Goal: Information Seeking & Learning: Learn about a topic

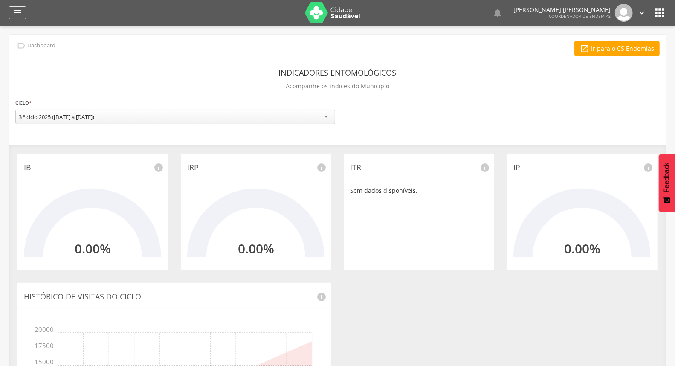
click at [12, 12] on div "" at bounding box center [18, 12] width 18 height 13
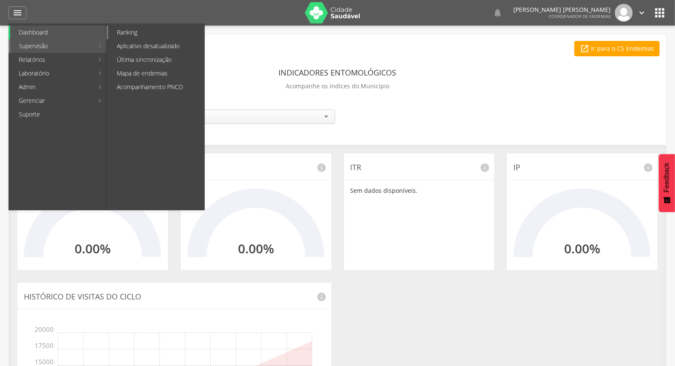
click at [134, 31] on link "Ranking" at bounding box center [156, 33] width 96 height 14
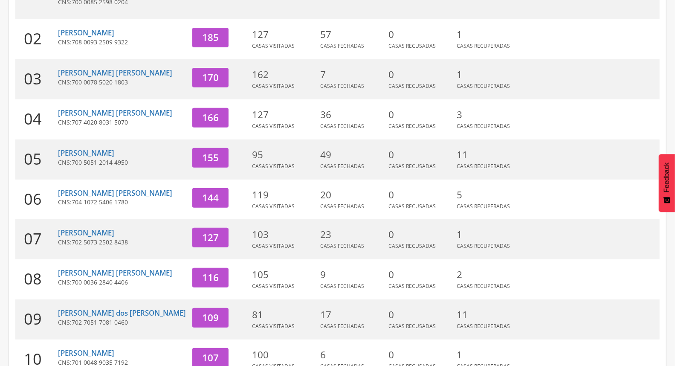
scroll to position [226, 0]
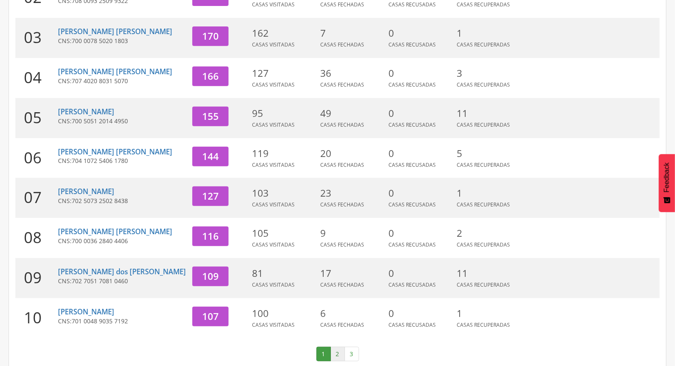
click at [336, 346] on link "2" at bounding box center [337, 353] width 14 height 14
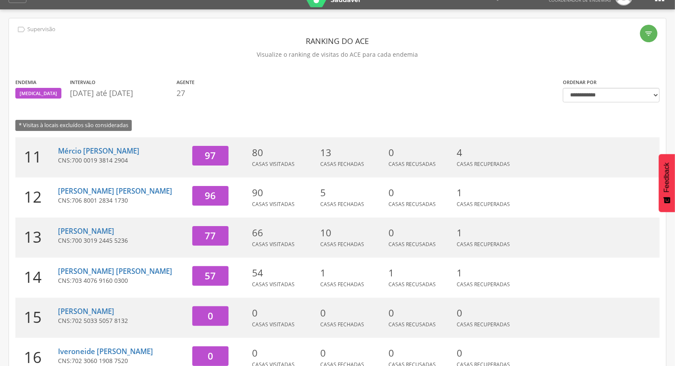
scroll to position [0, 0]
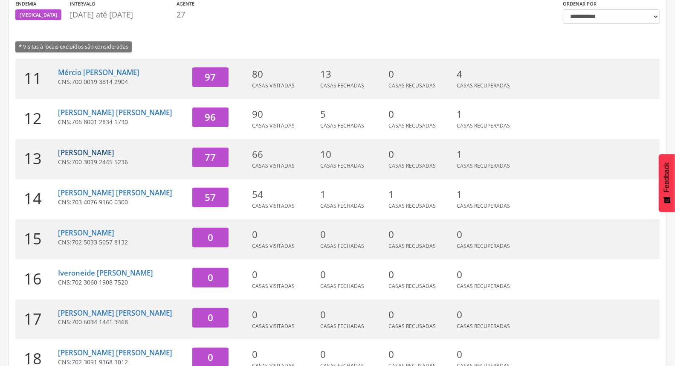
click at [98, 155] on link "[PERSON_NAME]" at bounding box center [86, 152] width 56 height 10
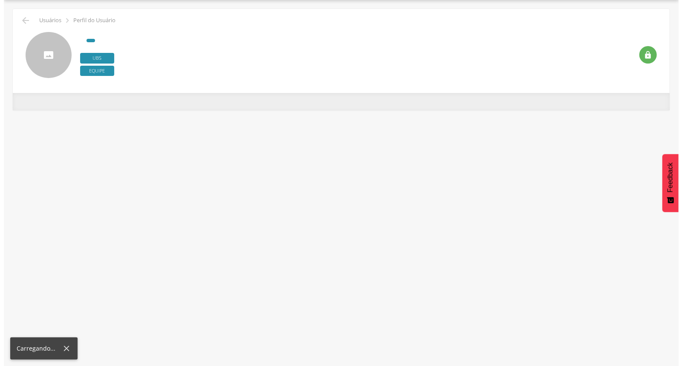
scroll to position [26, 0]
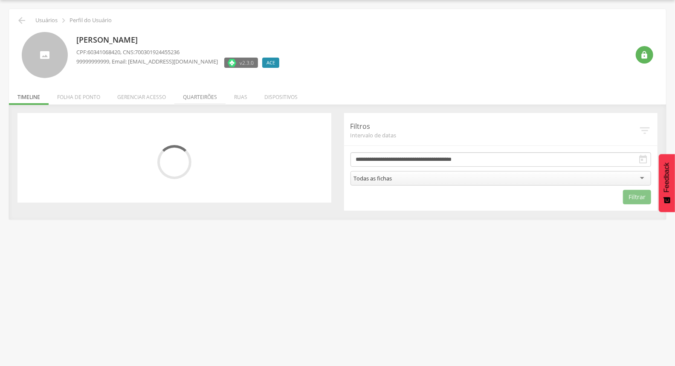
click at [195, 94] on li "Quarteirões" at bounding box center [199, 95] width 51 height 20
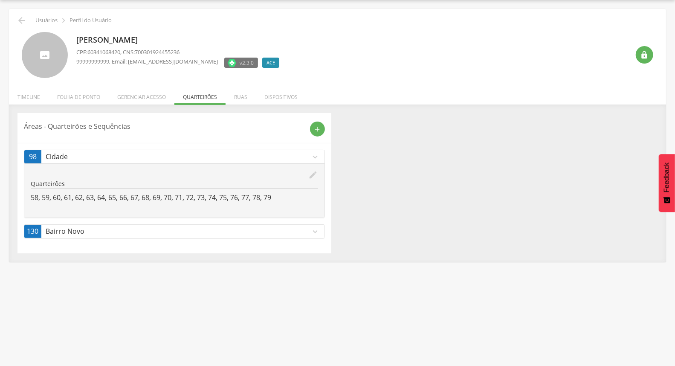
click at [317, 176] on icon "edit" at bounding box center [313, 174] width 9 height 9
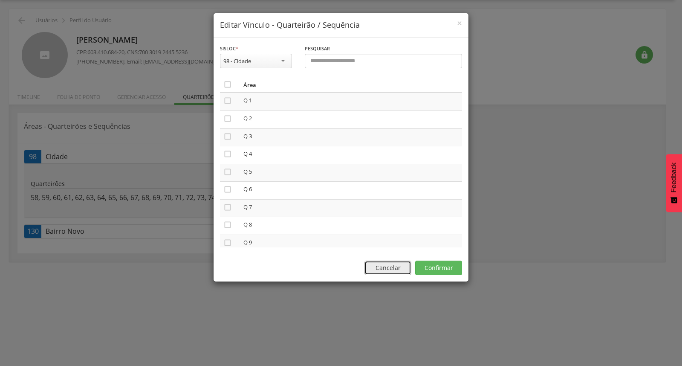
click at [380, 265] on button "Cancelar" at bounding box center [387, 267] width 47 height 14
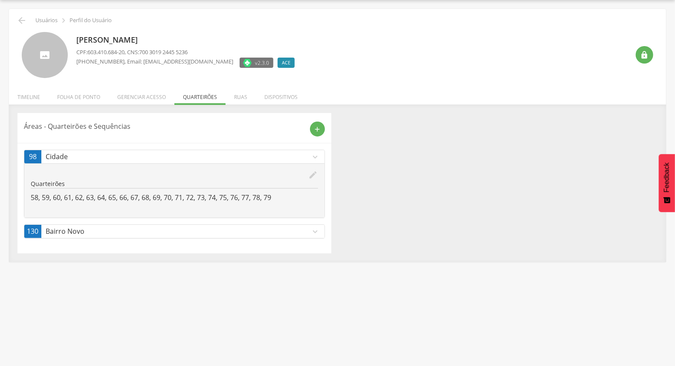
click at [234, 224] on div "130 Bairro Novo expand_more edit Quarteirões 1, 2, 3, 4, 5, 6, 7, 8, 9, 10, 11,…" at bounding box center [174, 231] width 301 height 14
click at [236, 231] on p "Bairro Novo" at bounding box center [178, 231] width 265 height 10
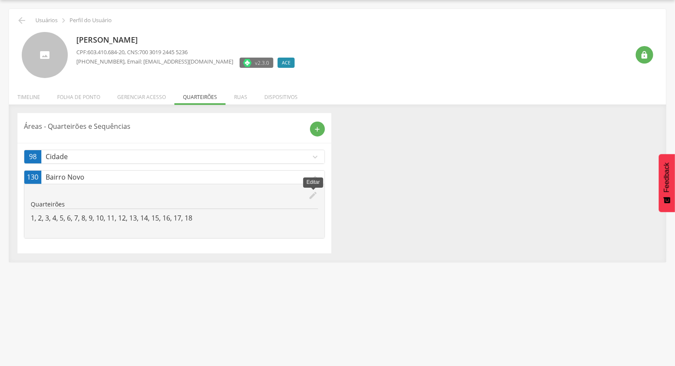
click at [315, 196] on icon "edit" at bounding box center [313, 195] width 9 height 9
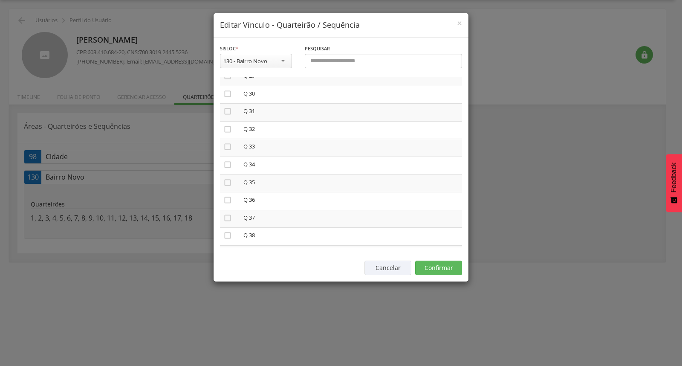
scroll to position [473, 0]
click at [231, 137] on icon "" at bounding box center [227, 141] width 9 height 9
click at [231, 154] on icon "" at bounding box center [227, 158] width 9 height 9
click at [224, 173] on icon "" at bounding box center [227, 176] width 9 height 9
click at [226, 190] on icon "" at bounding box center [227, 194] width 9 height 9
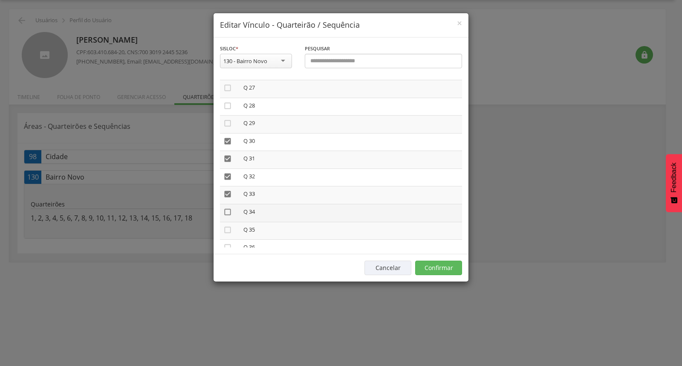
click at [228, 209] on icon "" at bounding box center [227, 212] width 9 height 9
click at [228, 225] on icon "" at bounding box center [227, 229] width 9 height 9
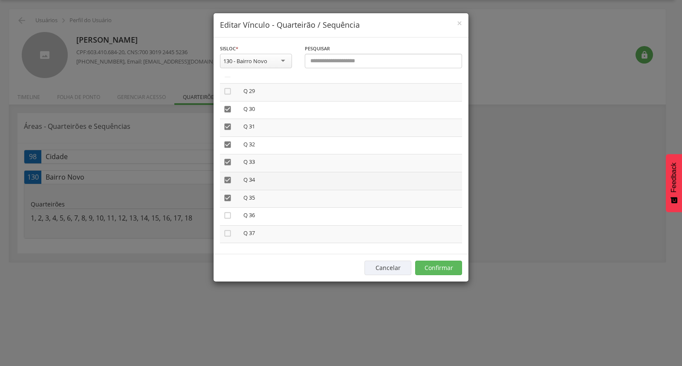
scroll to position [521, 0]
click at [229, 196] on icon "" at bounding box center [227, 200] width 9 height 9
click at [226, 214] on icon "" at bounding box center [227, 218] width 9 height 9
click at [226, 231] on icon "" at bounding box center [227, 235] width 9 height 9
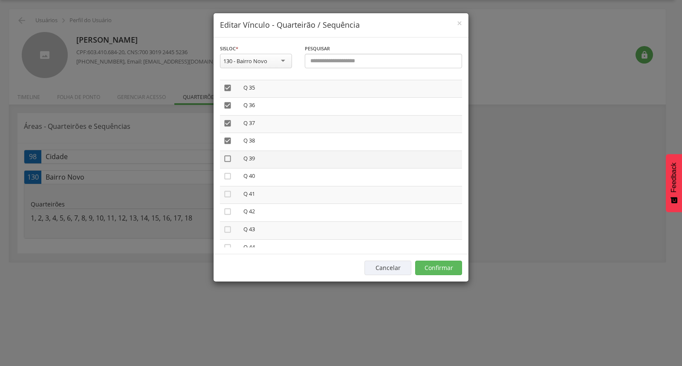
click at [226, 154] on icon "" at bounding box center [227, 158] width 9 height 9
click at [225, 172] on icon "" at bounding box center [227, 176] width 9 height 9
click at [228, 190] on icon "" at bounding box center [227, 194] width 9 height 9
click at [228, 207] on icon "" at bounding box center [227, 211] width 9 height 9
click at [223, 225] on icon "" at bounding box center [227, 229] width 9 height 9
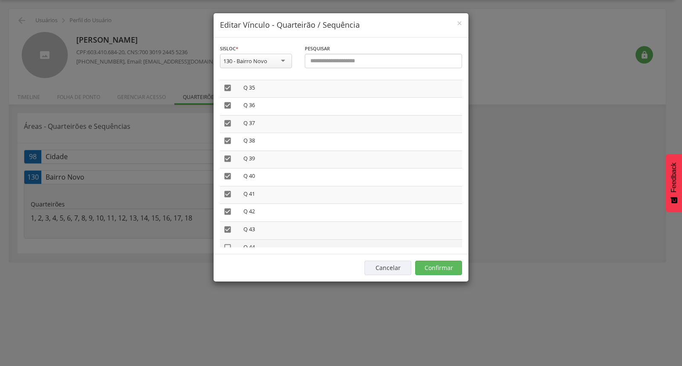
click at [227, 243] on icon "" at bounding box center [227, 247] width 9 height 9
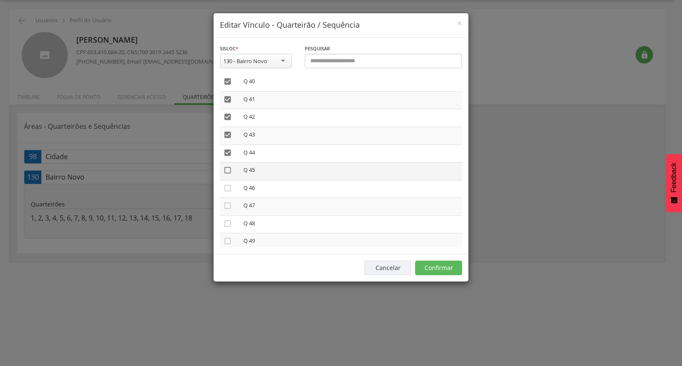
drag, startPoint x: 228, startPoint y: 159, endPoint x: 227, endPoint y: 165, distance: 6.0
click at [228, 166] on icon "" at bounding box center [227, 170] width 9 height 9
click at [226, 180] on td "" at bounding box center [230, 189] width 20 height 18
click at [226, 184] on icon "" at bounding box center [227, 188] width 9 height 9
click at [228, 201] on icon "" at bounding box center [227, 205] width 9 height 9
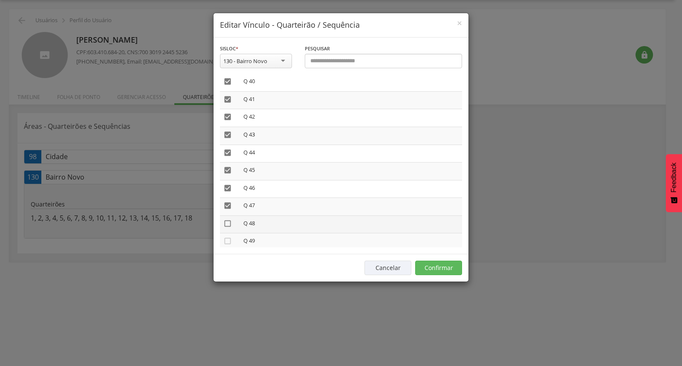
click at [227, 219] on icon "" at bounding box center [227, 223] width 9 height 9
click at [226, 237] on icon "" at bounding box center [227, 241] width 9 height 9
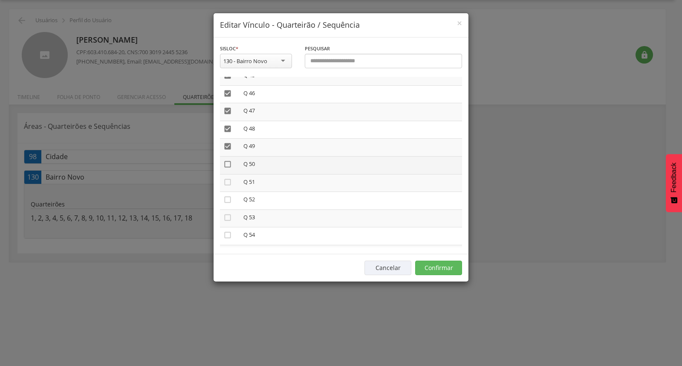
click at [226, 160] on icon "" at bounding box center [227, 164] width 9 height 9
drag, startPoint x: 224, startPoint y: 171, endPoint x: 226, endPoint y: 182, distance: 11.4
click at [224, 178] on icon "" at bounding box center [227, 182] width 9 height 9
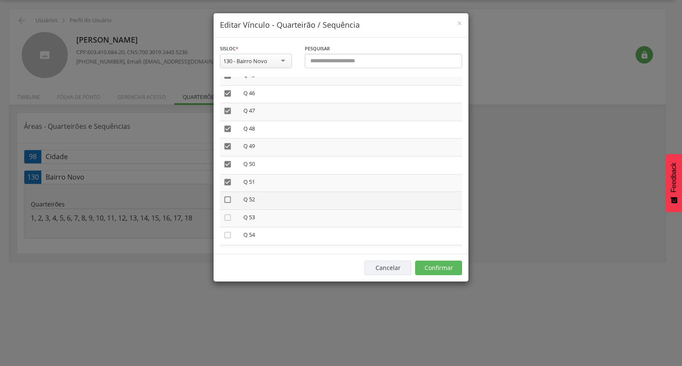
click at [227, 195] on icon "" at bounding box center [227, 199] width 9 height 9
click at [224, 213] on icon "" at bounding box center [227, 217] width 9 height 9
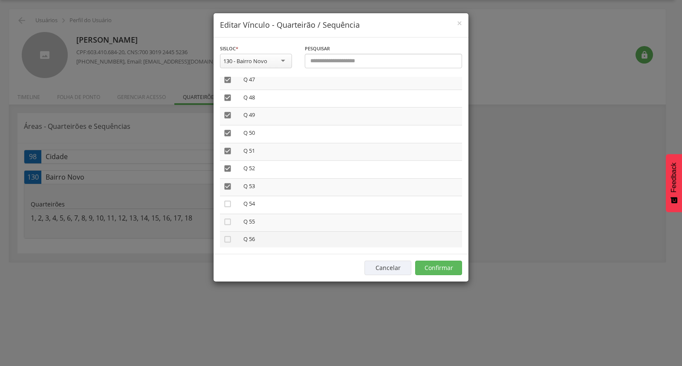
scroll to position [852, 0]
click at [228, 183] on icon "" at bounding box center [227, 187] width 9 height 9
click at [229, 201] on icon "" at bounding box center [227, 205] width 9 height 9
click at [232, 215] on td "" at bounding box center [230, 224] width 20 height 18
click at [228, 218] on icon "" at bounding box center [227, 222] width 9 height 9
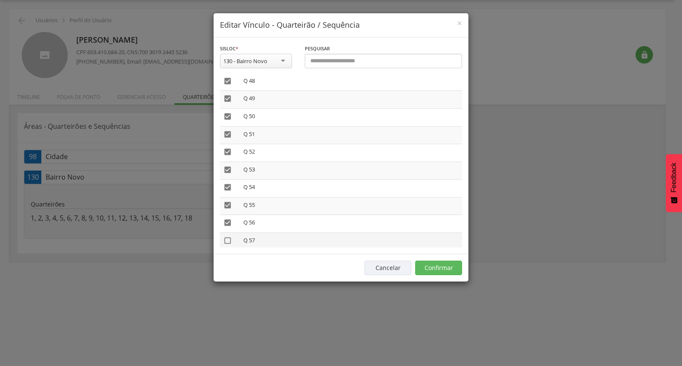
drag, startPoint x: 224, startPoint y: 232, endPoint x: 227, endPoint y: 228, distance: 5.5
click at [224, 236] on icon "" at bounding box center [227, 240] width 9 height 9
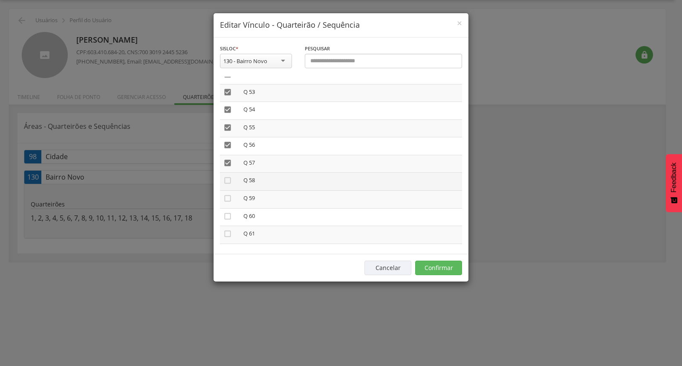
scroll to position [947, 0]
click at [227, 159] on icon "" at bounding box center [227, 163] width 9 height 9
click at [224, 177] on icon "" at bounding box center [227, 181] width 9 height 9
click at [227, 195] on icon "" at bounding box center [227, 199] width 9 height 9
click at [228, 212] on icon "" at bounding box center [227, 216] width 9 height 9
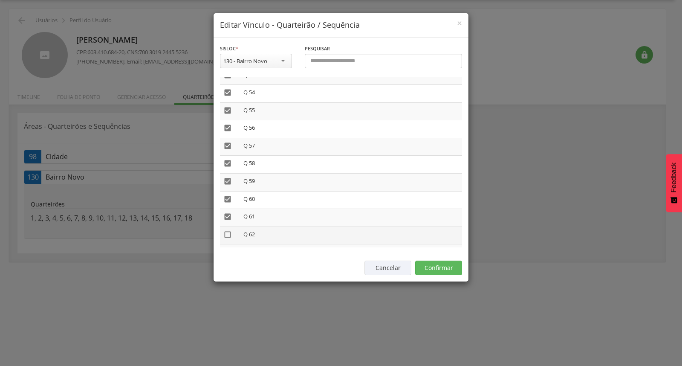
click at [229, 230] on icon "" at bounding box center [227, 234] width 9 height 9
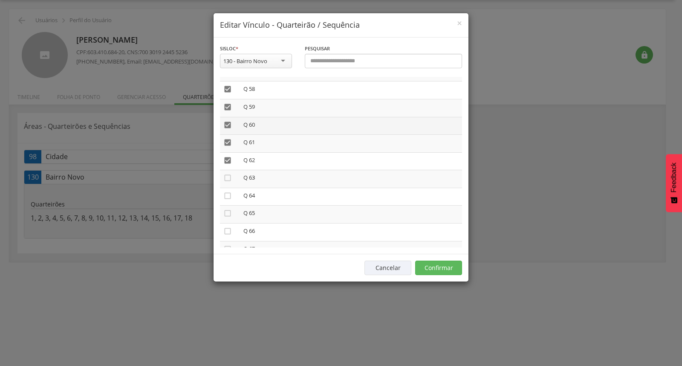
scroll to position [1042, 0]
click at [224, 153] on icon "" at bounding box center [227, 157] width 9 height 9
click at [231, 171] on icon "" at bounding box center [227, 175] width 9 height 9
click at [227, 188] on icon "" at bounding box center [227, 192] width 9 height 9
click at [229, 206] on icon "" at bounding box center [227, 210] width 9 height 9
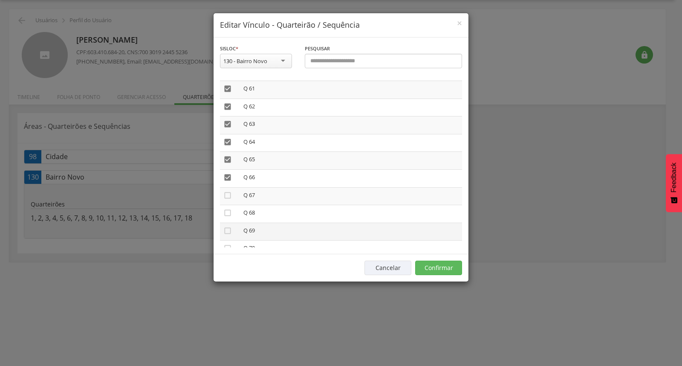
scroll to position [1089, 0]
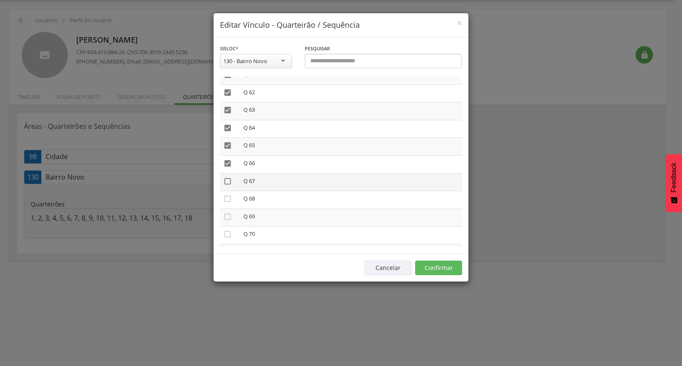
click at [223, 177] on icon "" at bounding box center [227, 181] width 9 height 9
click at [225, 194] on icon "" at bounding box center [227, 198] width 9 height 9
click at [229, 212] on icon "" at bounding box center [227, 216] width 9 height 9
click at [229, 230] on icon "" at bounding box center [227, 234] width 9 height 9
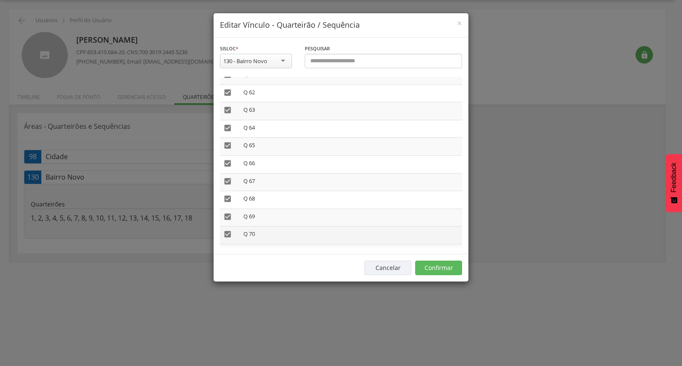
scroll to position [1136, 0]
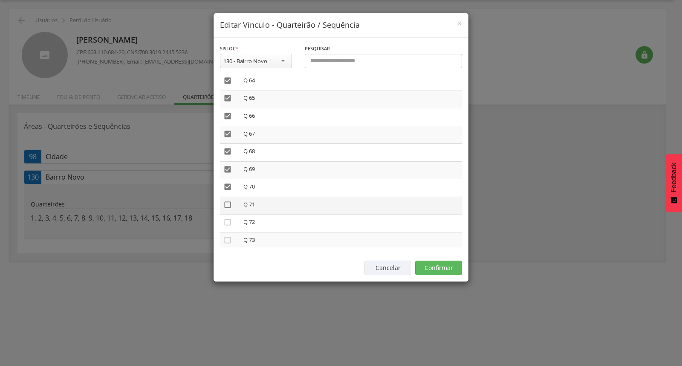
click at [227, 200] on icon "" at bounding box center [227, 204] width 9 height 9
click at [228, 218] on icon "" at bounding box center [227, 222] width 9 height 9
click at [228, 232] on td "" at bounding box center [230, 241] width 20 height 18
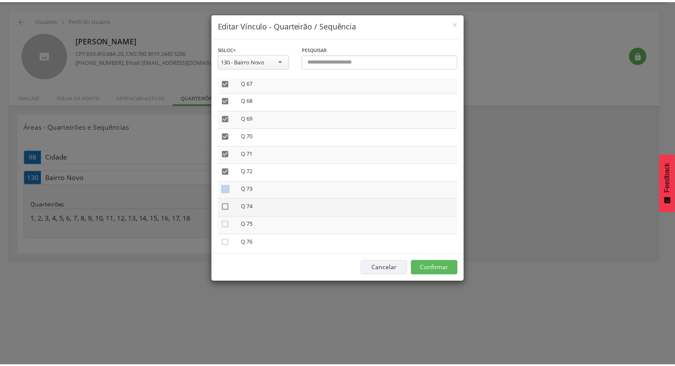
scroll to position [1188, 0]
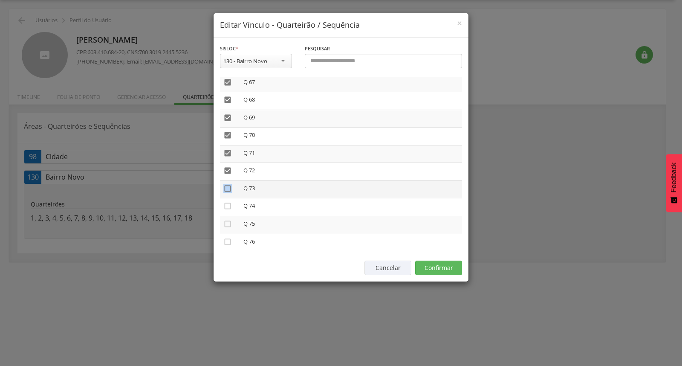
click at [228, 184] on icon "" at bounding box center [227, 188] width 9 height 9
click at [228, 202] on icon "" at bounding box center [227, 206] width 9 height 9
click at [229, 219] on icon "" at bounding box center [227, 223] width 9 height 9
click at [229, 234] on td "" at bounding box center [230, 242] width 20 height 17
click at [228, 237] on icon "" at bounding box center [227, 241] width 9 height 9
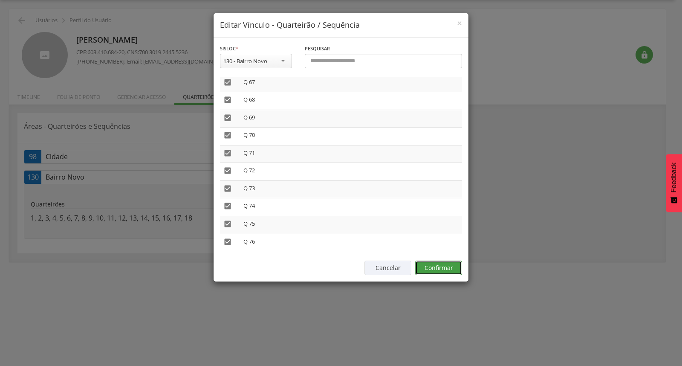
click at [436, 269] on button "Confirmar" at bounding box center [438, 267] width 47 height 14
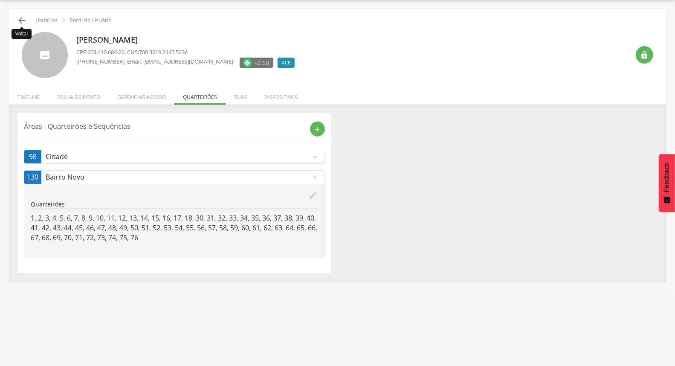
click at [23, 17] on icon "" at bounding box center [22, 20] width 10 height 10
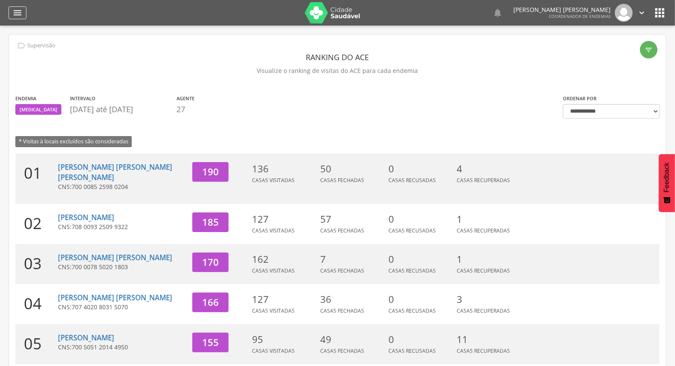
click at [14, 11] on icon "" at bounding box center [17, 13] width 10 height 10
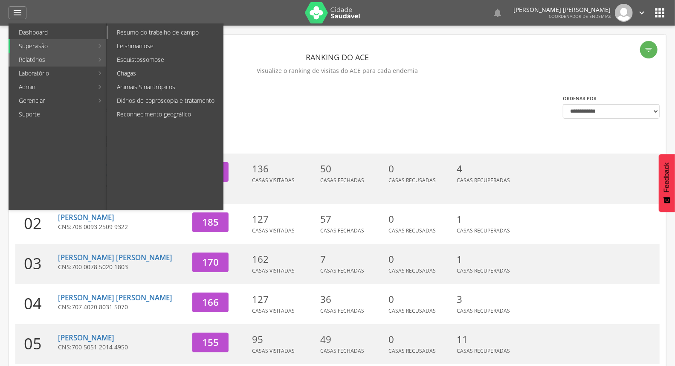
click at [165, 35] on link "Resumo do trabalho de campo" at bounding box center [165, 33] width 115 height 14
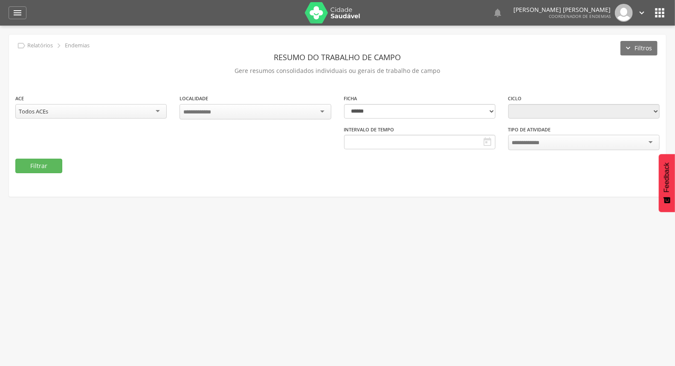
type input "**********"
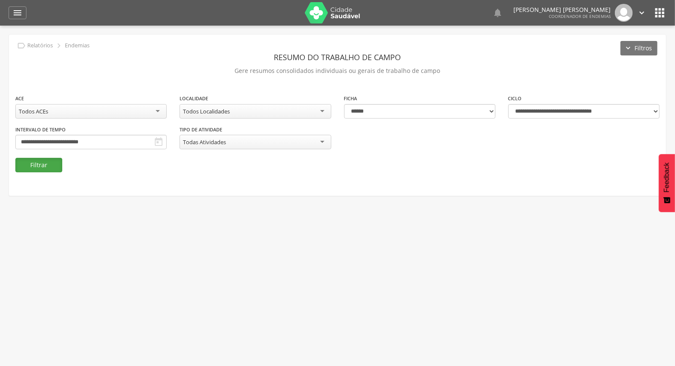
click at [60, 159] on button "Filtrar" at bounding box center [38, 165] width 47 height 14
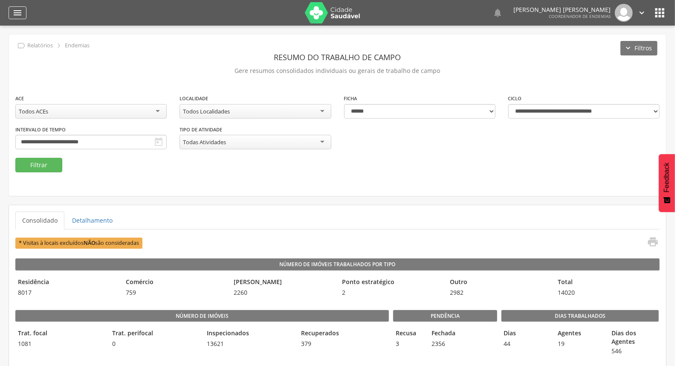
click at [21, 14] on icon "" at bounding box center [17, 13] width 10 height 10
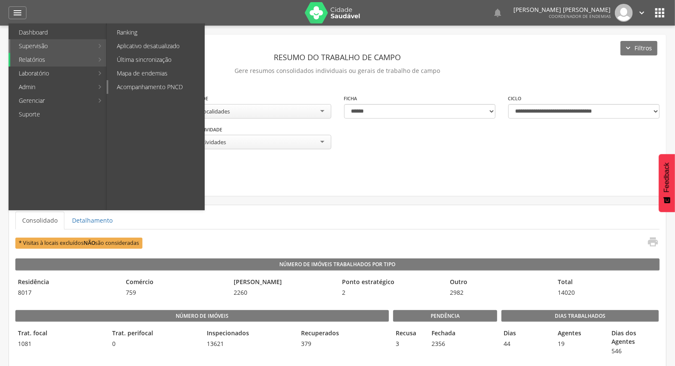
click at [139, 84] on link "Acompanhamento PNCD" at bounding box center [156, 87] width 96 height 14
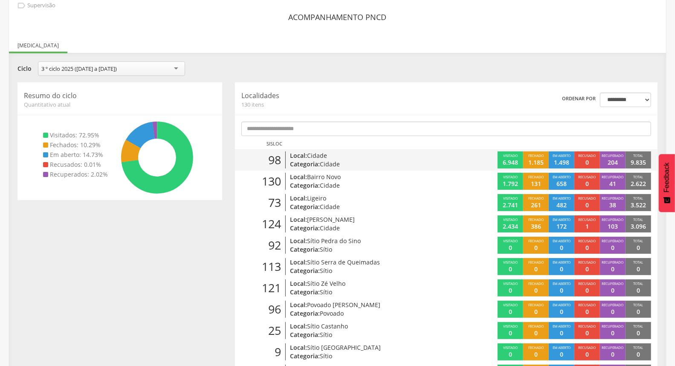
scroll to position [95, 0]
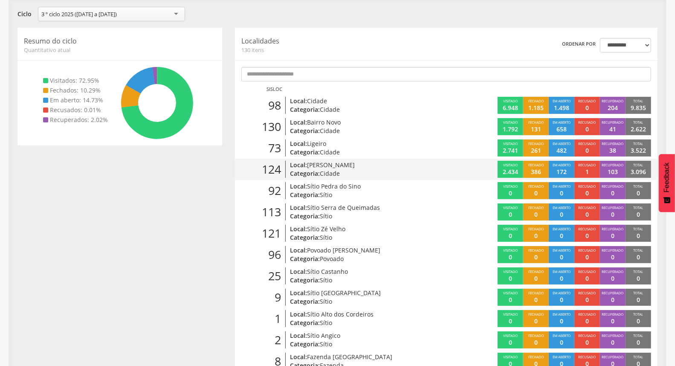
click at [405, 164] on p "Local: [PERSON_NAME]" at bounding box center [359, 165] width 138 height 9
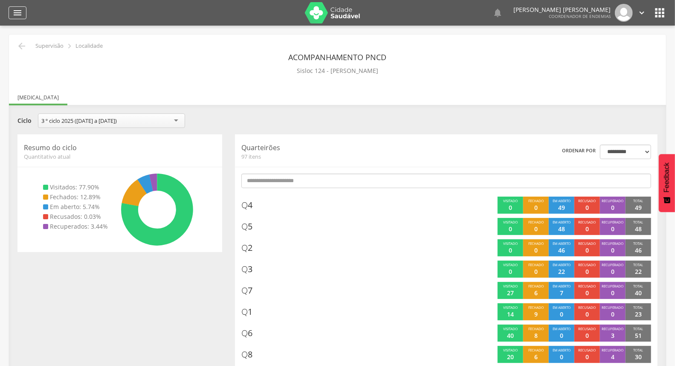
click at [19, 10] on icon "" at bounding box center [17, 13] width 10 height 10
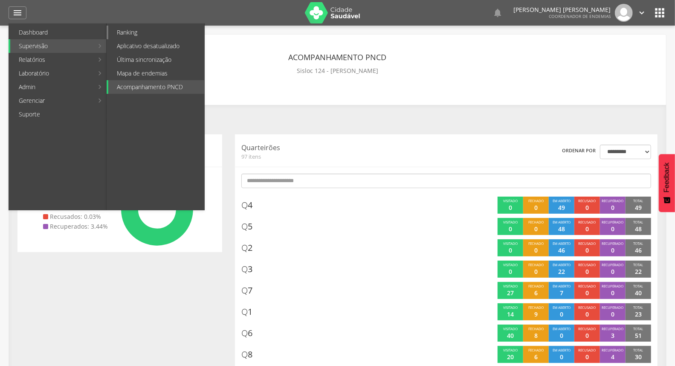
click at [128, 30] on link "Ranking" at bounding box center [156, 33] width 96 height 14
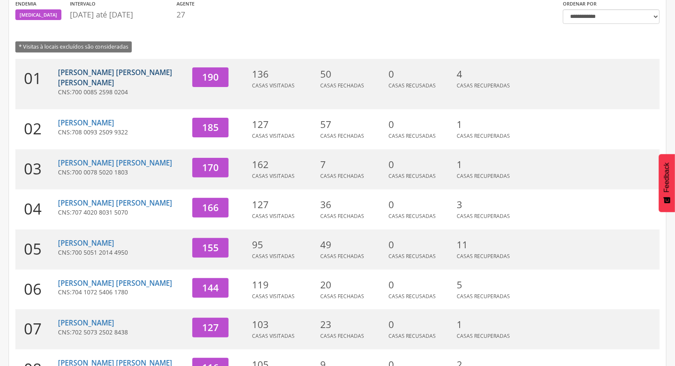
click at [105, 69] on link "[PERSON_NAME] [PERSON_NAME] [PERSON_NAME]" at bounding box center [115, 77] width 114 height 20
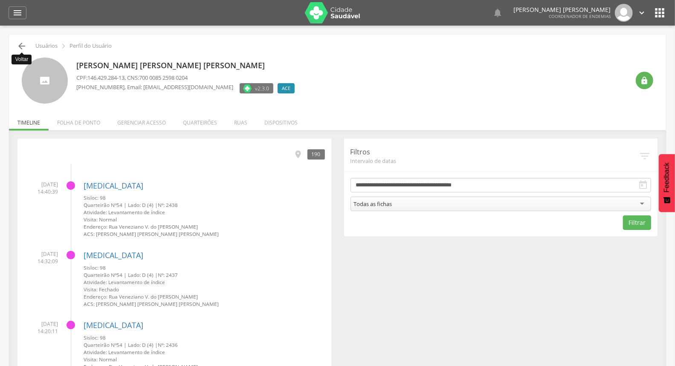
click at [26, 45] on icon "" at bounding box center [22, 46] width 10 height 10
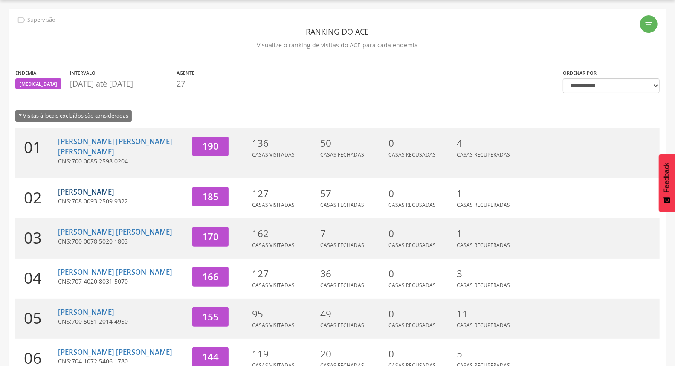
click at [72, 187] on link "[PERSON_NAME]" at bounding box center [86, 192] width 56 height 10
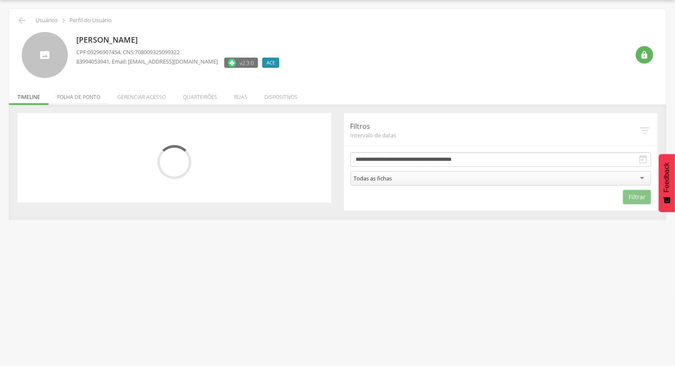
click at [92, 96] on li "Folha de ponto" at bounding box center [79, 95] width 60 height 20
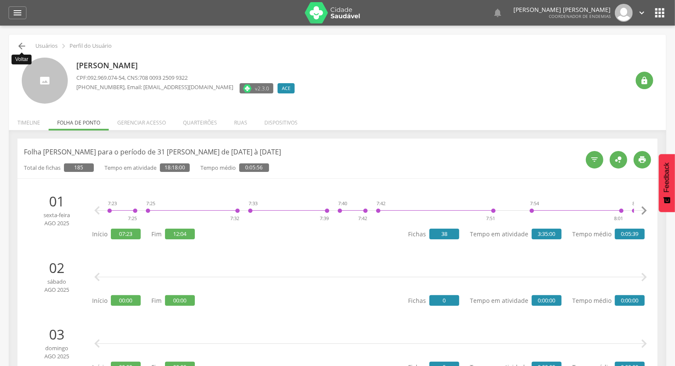
click at [20, 43] on icon "" at bounding box center [22, 46] width 10 height 10
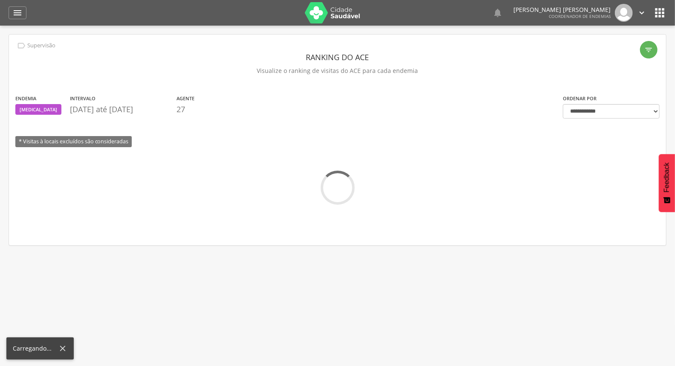
scroll to position [26, 0]
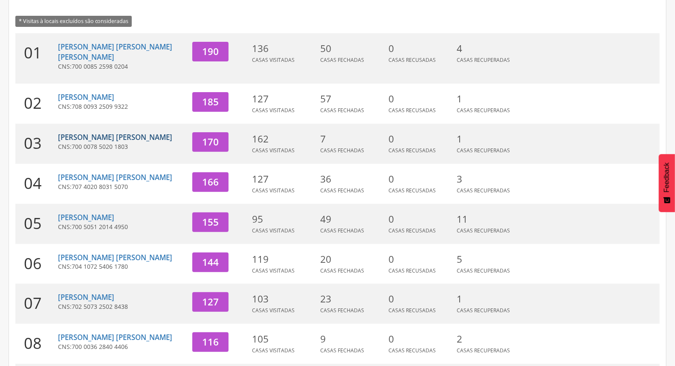
click at [90, 132] on link "[PERSON_NAME] [PERSON_NAME]" at bounding box center [115, 137] width 114 height 10
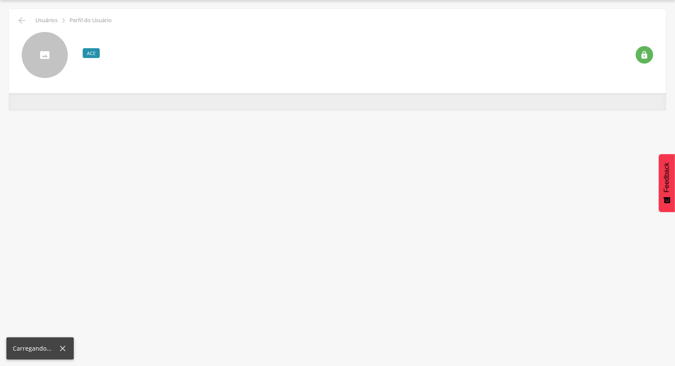
scroll to position [26, 0]
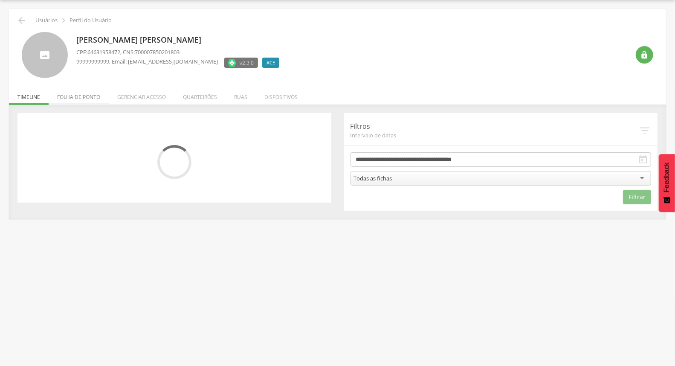
click at [89, 99] on li "Folha de ponto" at bounding box center [79, 95] width 60 height 20
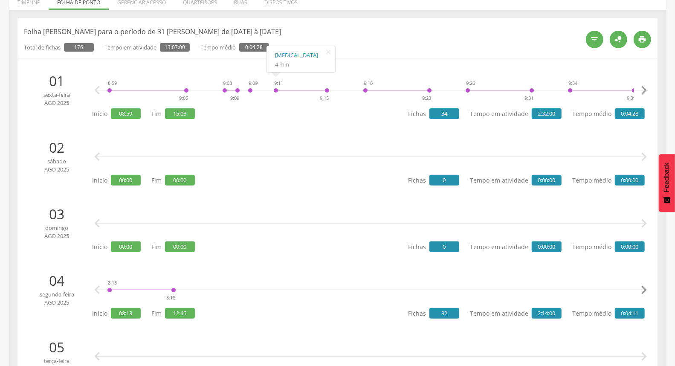
scroll to position [0, 0]
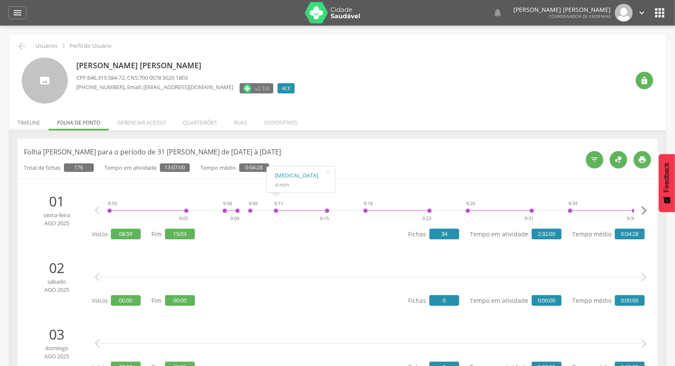
click at [19, 119] on li "Timeline" at bounding box center [29, 120] width 40 height 20
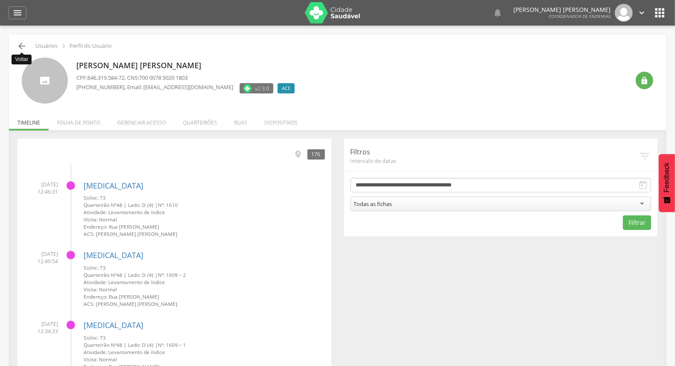
click at [25, 44] on icon "" at bounding box center [22, 46] width 10 height 10
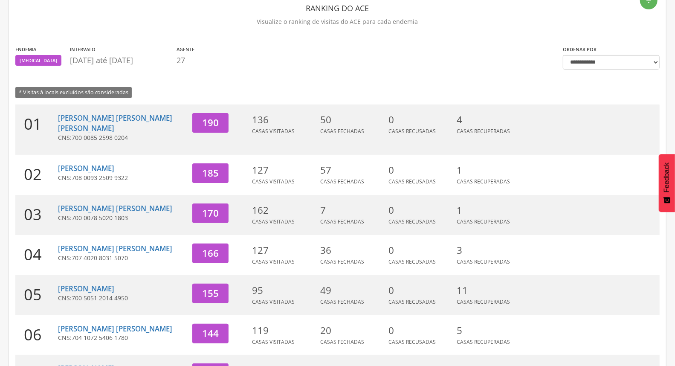
scroll to position [73, 0]
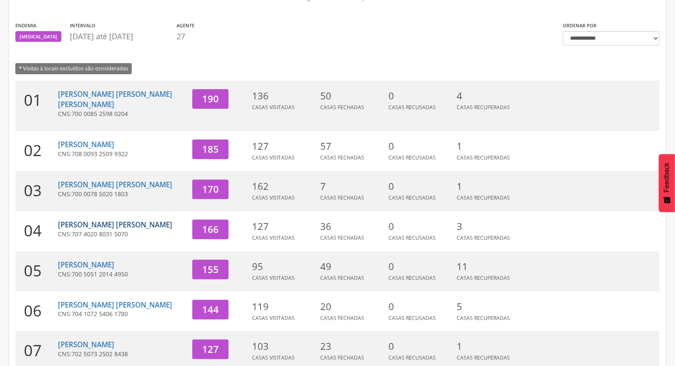
click at [104, 219] on link "[PERSON_NAME] [PERSON_NAME]" at bounding box center [115, 224] width 114 height 10
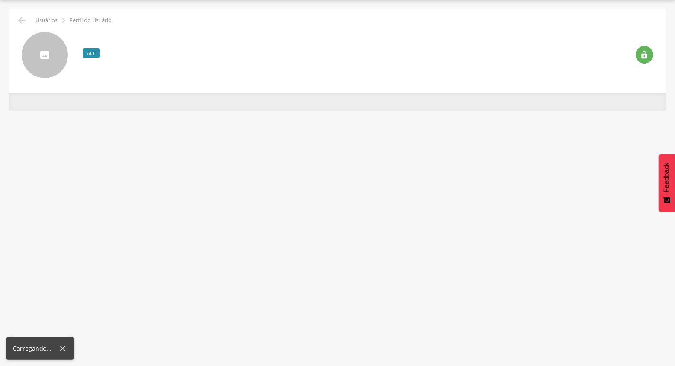
scroll to position [26, 0]
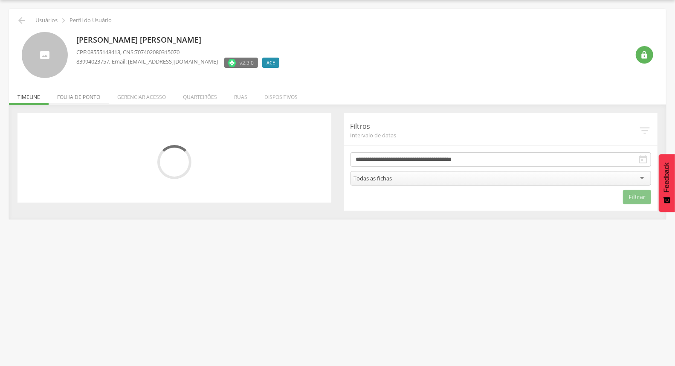
click at [72, 95] on li "Folha de ponto" at bounding box center [79, 95] width 60 height 20
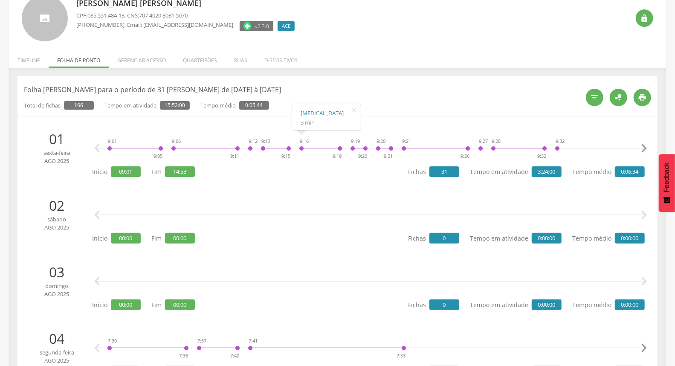
scroll to position [0, 0]
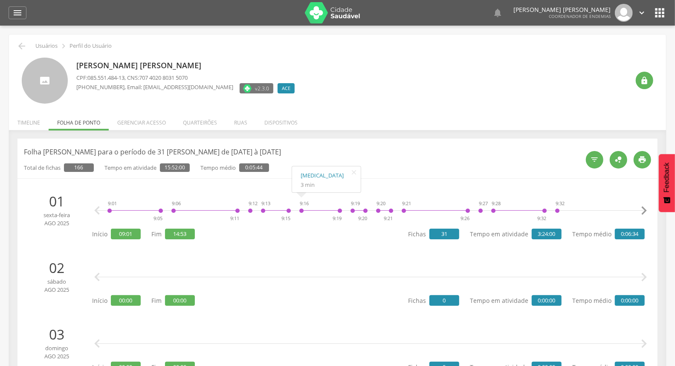
click at [35, 124] on li "Timeline" at bounding box center [29, 120] width 40 height 20
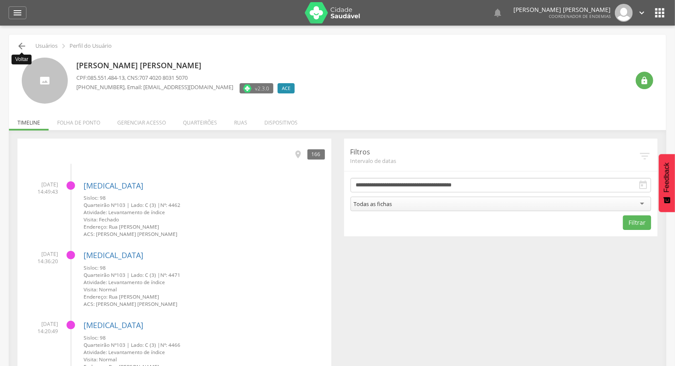
click at [22, 48] on icon "" at bounding box center [22, 46] width 10 height 10
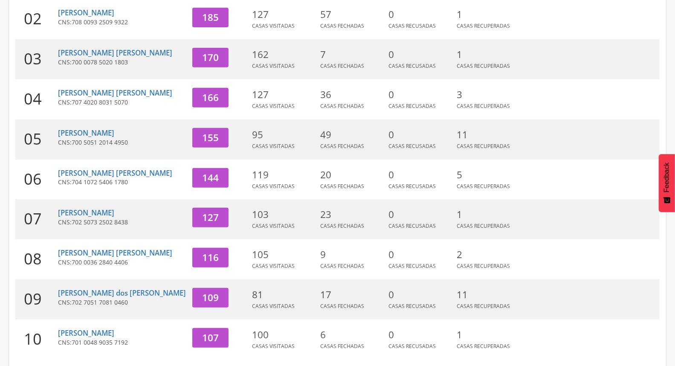
scroll to position [215, 0]
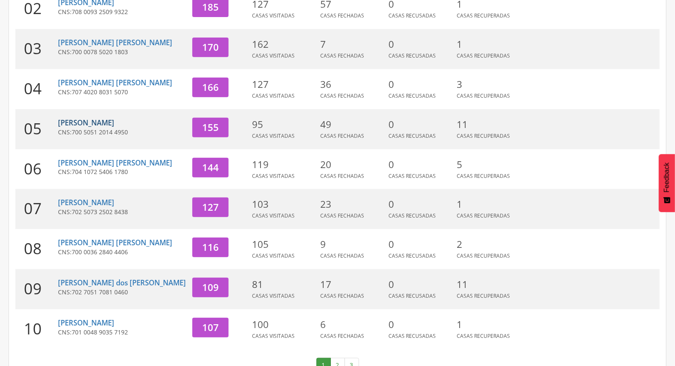
click at [94, 118] on link "[PERSON_NAME]" at bounding box center [86, 123] width 56 height 10
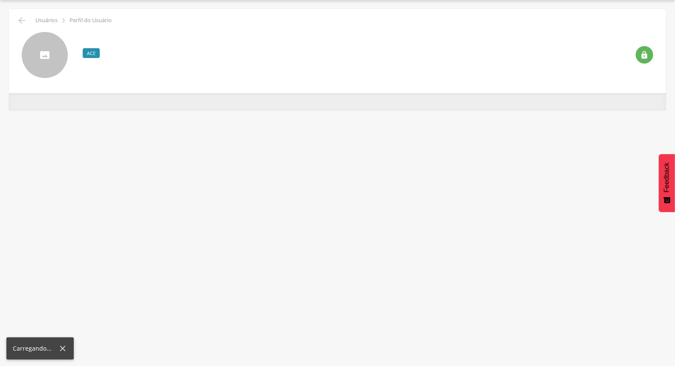
scroll to position [26, 0]
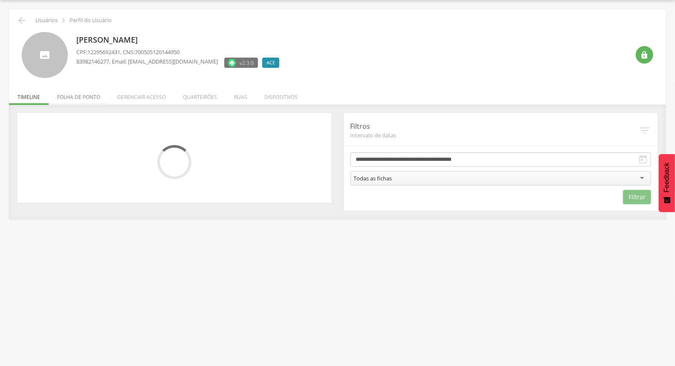
click at [69, 95] on li "Folha de ponto" at bounding box center [79, 95] width 60 height 20
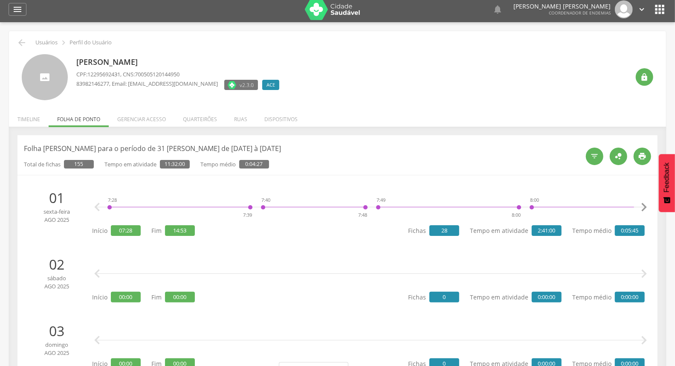
scroll to position [0, 0]
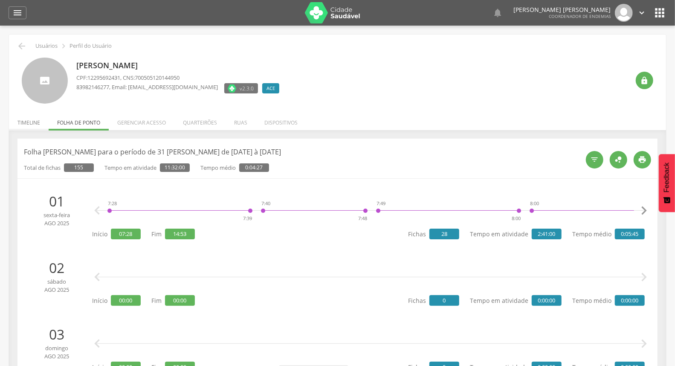
click at [21, 120] on li "Timeline" at bounding box center [29, 120] width 40 height 20
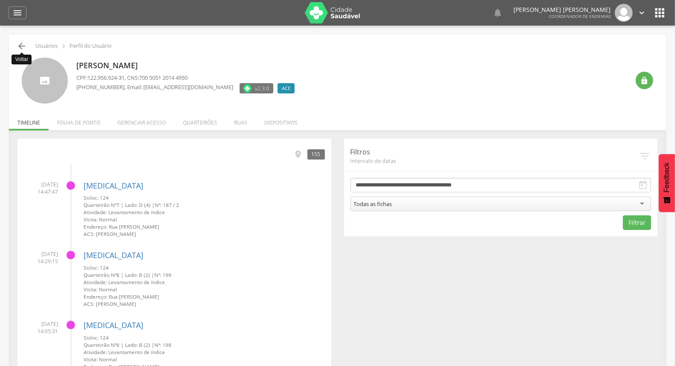
click at [25, 50] on icon "" at bounding box center [22, 46] width 10 height 10
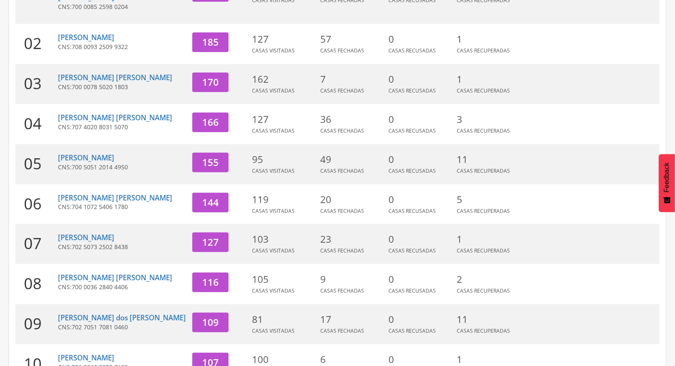
scroll to position [226, 0]
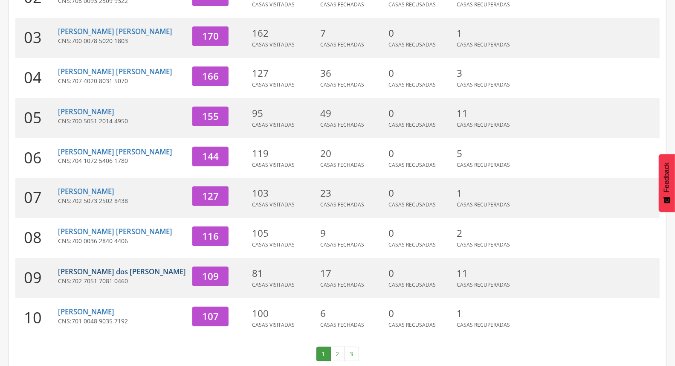
click at [110, 266] on link "[PERSON_NAME] dos [PERSON_NAME]" at bounding box center [122, 271] width 128 height 10
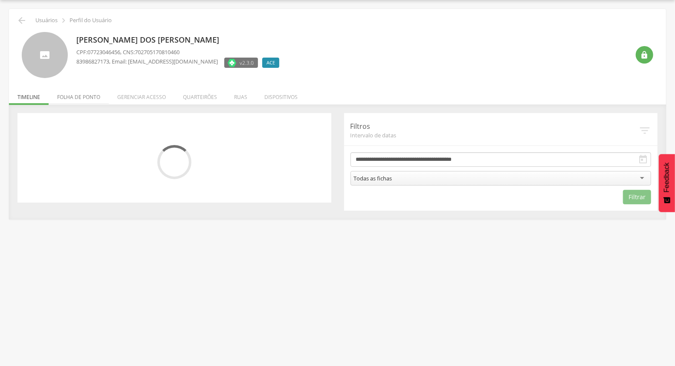
click at [91, 98] on li "Folha de ponto" at bounding box center [79, 95] width 60 height 20
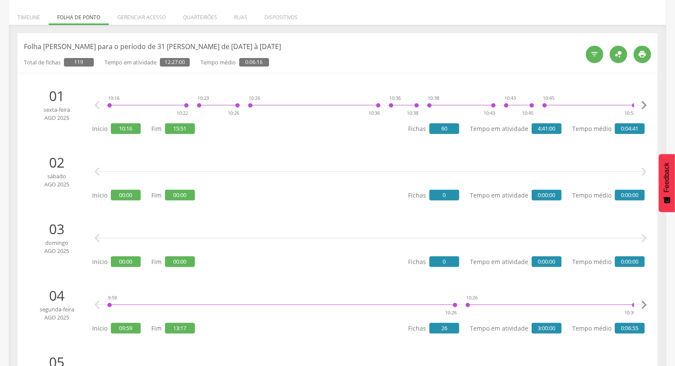
scroll to position [0, 0]
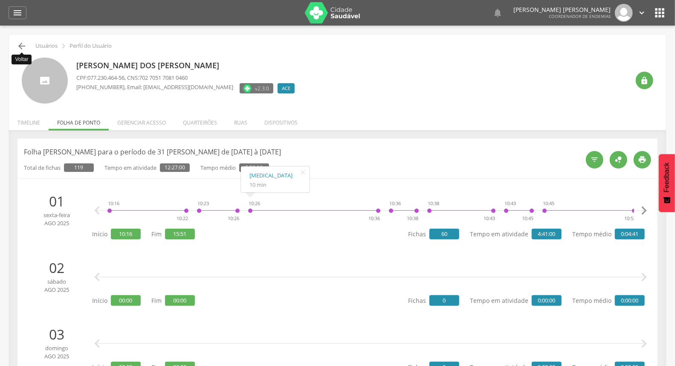
click at [20, 41] on icon "" at bounding box center [22, 46] width 10 height 10
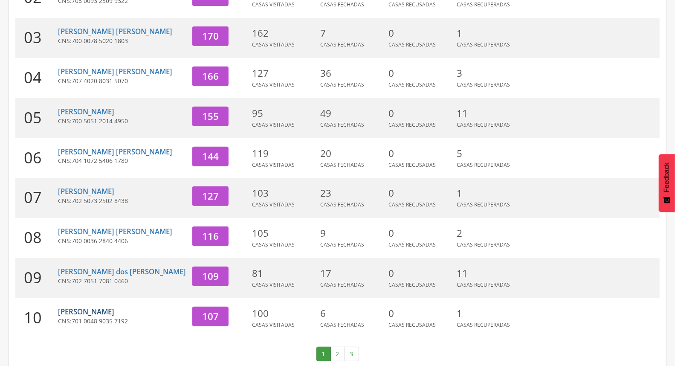
click at [72, 306] on link "[PERSON_NAME]" at bounding box center [86, 311] width 56 height 10
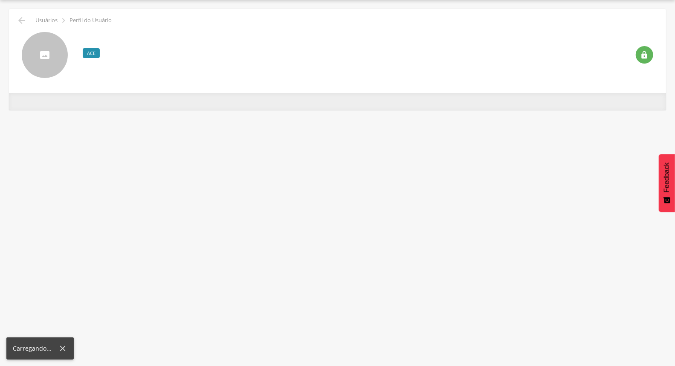
scroll to position [26, 0]
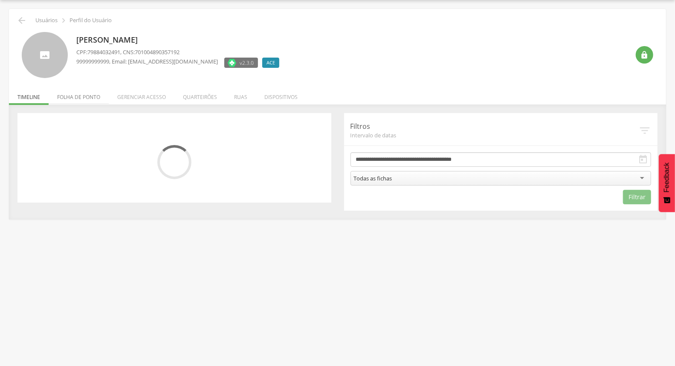
click at [87, 95] on li "Folha de ponto" at bounding box center [79, 95] width 60 height 20
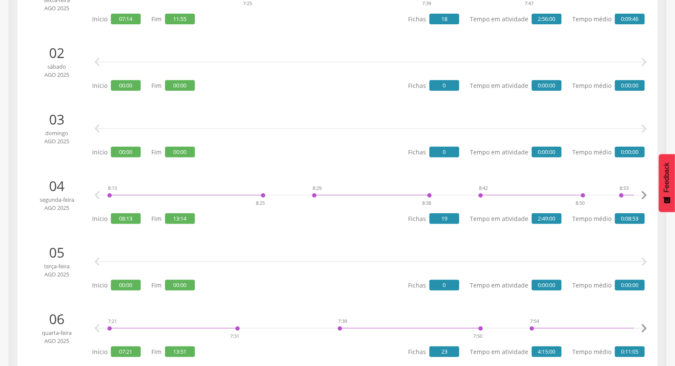
scroll to position [0, 0]
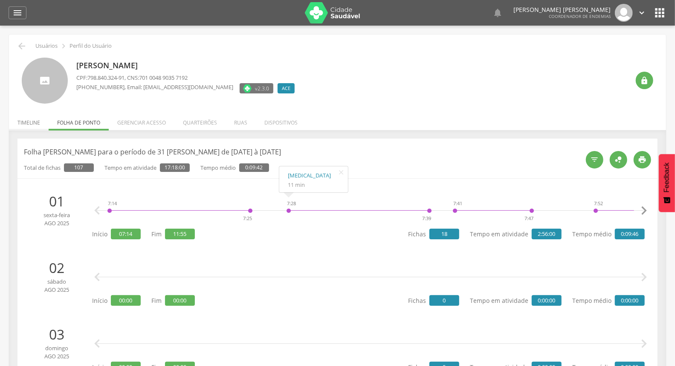
click at [23, 119] on li "Timeline" at bounding box center [29, 120] width 40 height 20
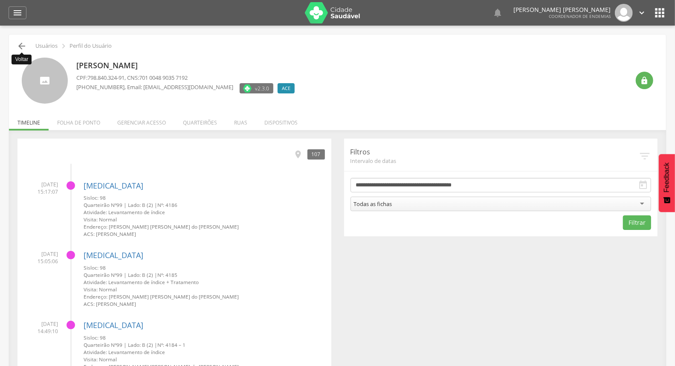
click at [22, 44] on icon "" at bounding box center [22, 46] width 10 height 10
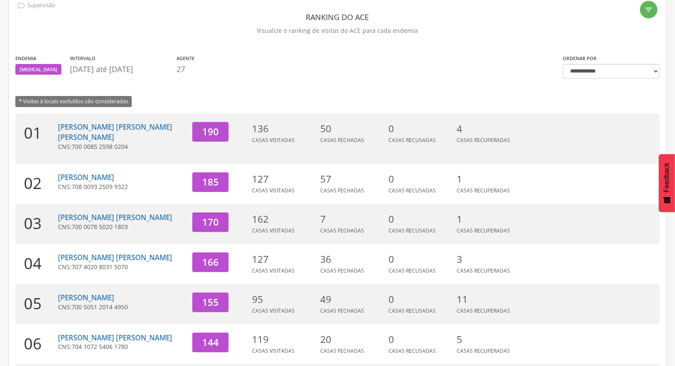
scroll to position [226, 0]
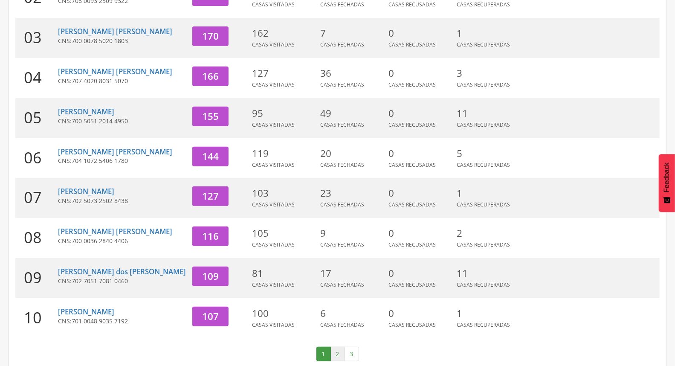
click at [341, 346] on link "2" at bounding box center [337, 353] width 14 height 14
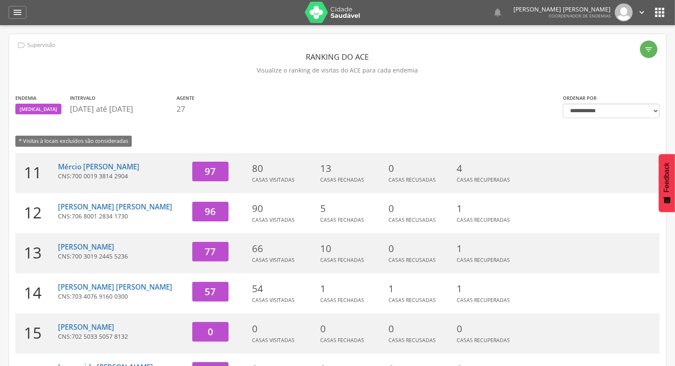
scroll to position [0, 0]
click at [104, 164] on link "Mércio [PERSON_NAME]" at bounding box center [98, 167] width 81 height 10
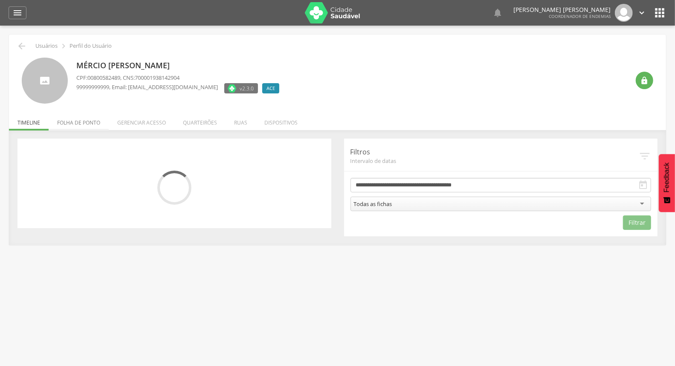
click at [77, 124] on li "Folha de ponto" at bounding box center [79, 120] width 60 height 20
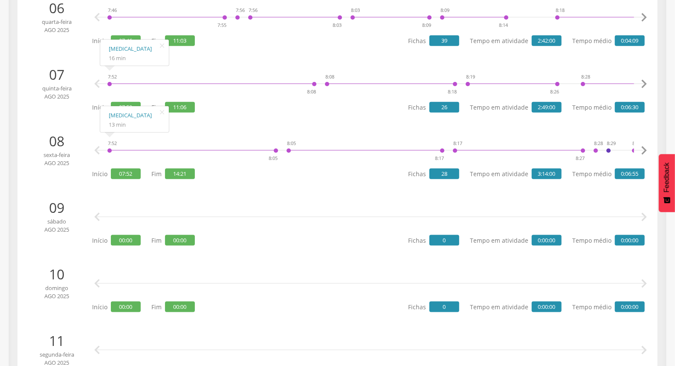
scroll to position [521, 0]
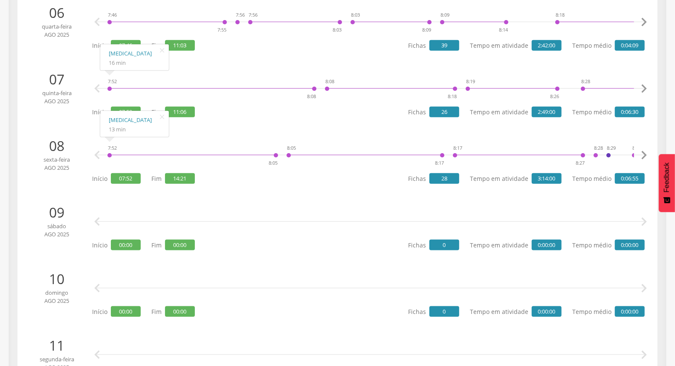
click at [347, 253] on li "09 sábado ago 2025   Início 00:00 Fim 00:00 Fichas 0 Tempo em atividade 0:00:…" at bounding box center [337, 227] width 627 height 58
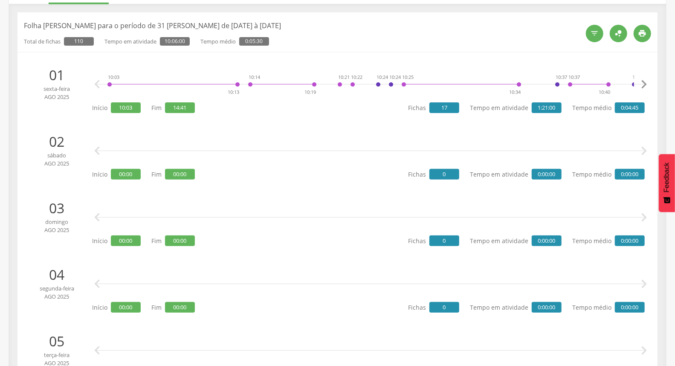
scroll to position [0, 0]
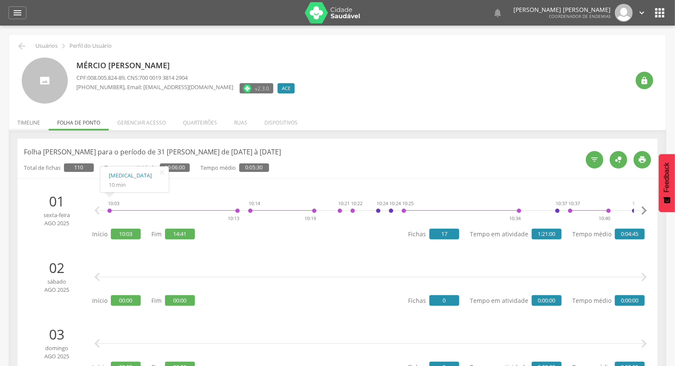
click at [12, 120] on li "Timeline" at bounding box center [29, 120] width 40 height 20
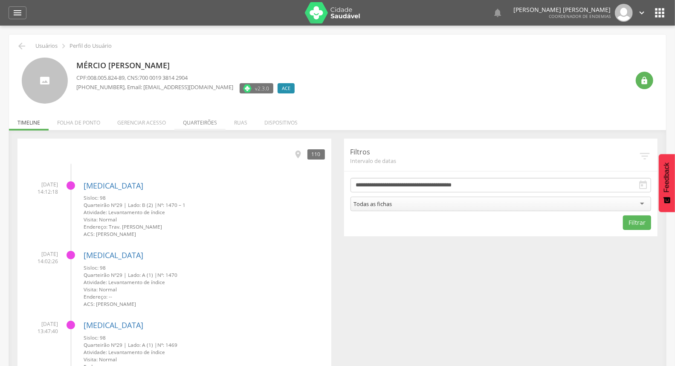
click at [211, 123] on li "Quarteirões" at bounding box center [199, 120] width 51 height 20
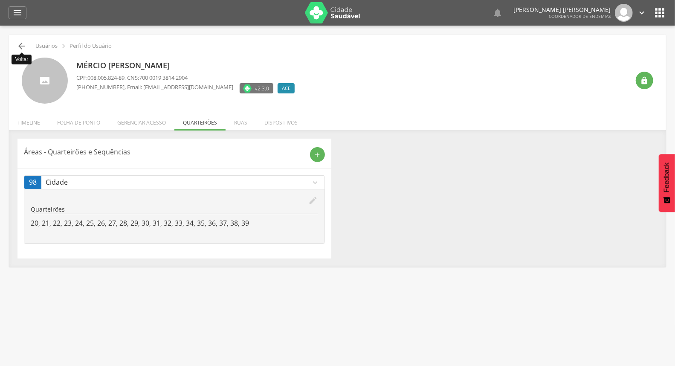
click at [26, 48] on icon "" at bounding box center [22, 46] width 10 height 10
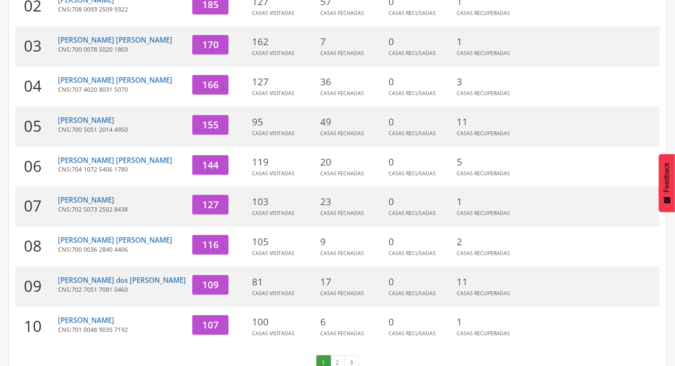
scroll to position [226, 0]
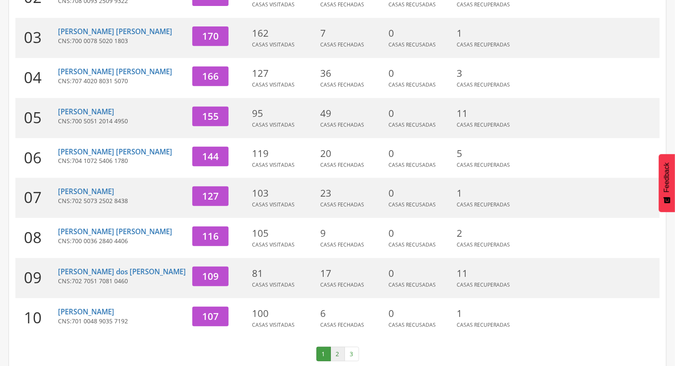
click at [338, 346] on link "2" at bounding box center [337, 353] width 14 height 14
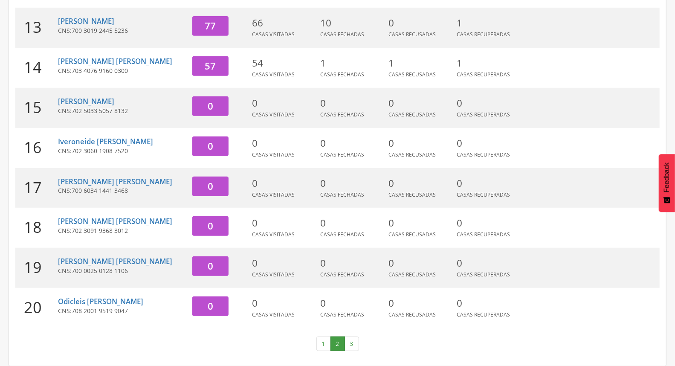
scroll to position [36, 0]
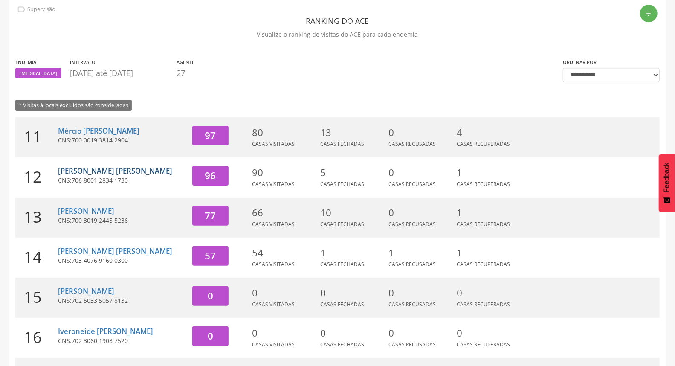
click at [95, 171] on link "[PERSON_NAME] [PERSON_NAME]" at bounding box center [115, 171] width 114 height 10
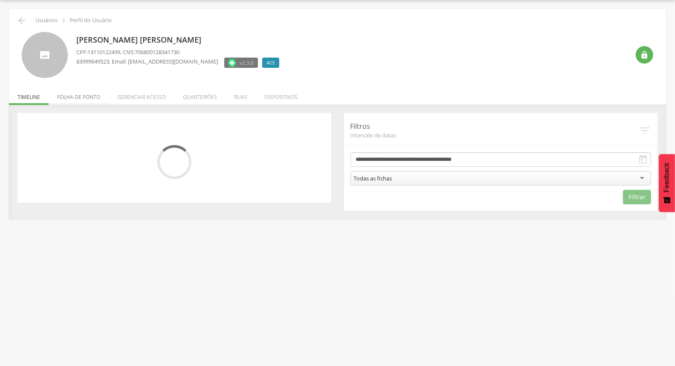
click at [83, 98] on li "Folha de ponto" at bounding box center [79, 95] width 60 height 20
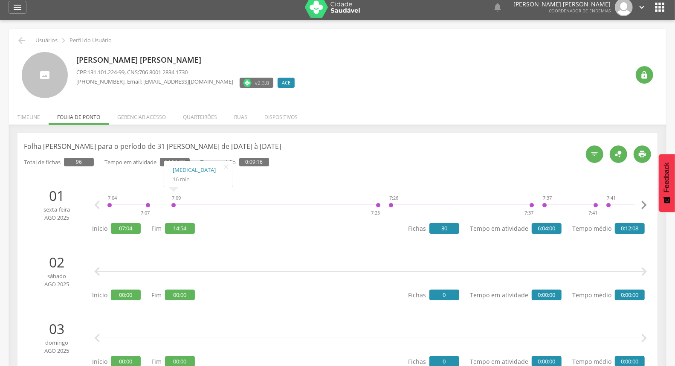
scroll to position [0, 0]
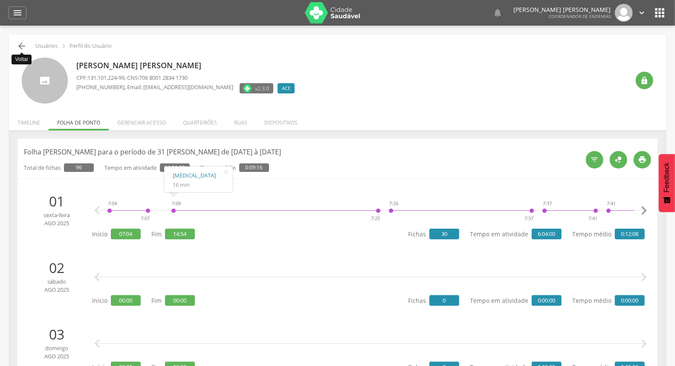
click at [20, 50] on icon "" at bounding box center [22, 46] width 10 height 10
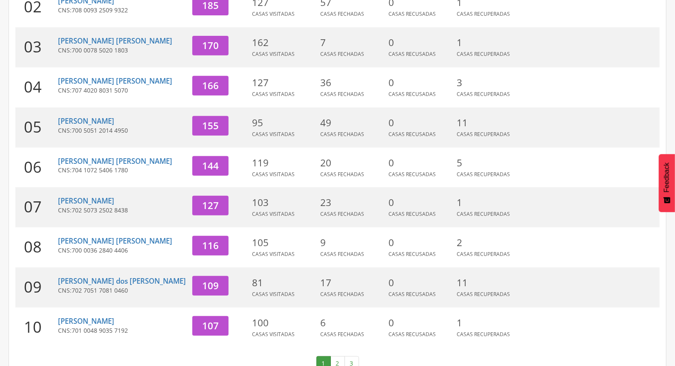
scroll to position [226, 0]
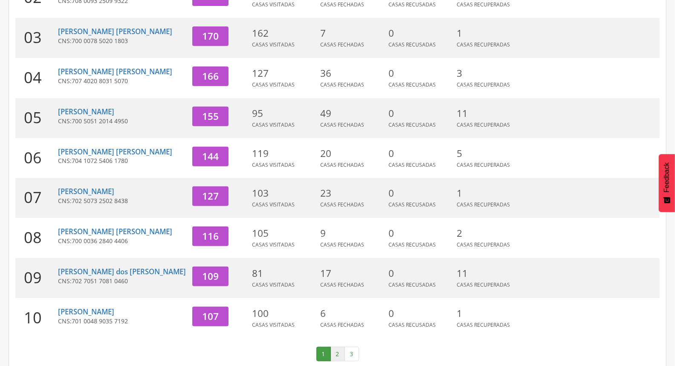
click at [337, 346] on link "2" at bounding box center [337, 353] width 14 height 14
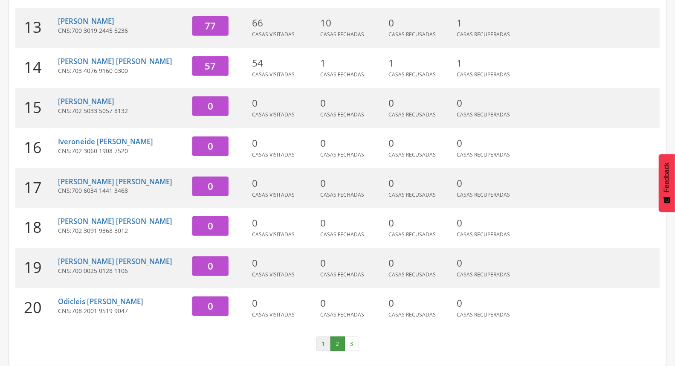
click at [322, 337] on link "1" at bounding box center [323, 343] width 14 height 14
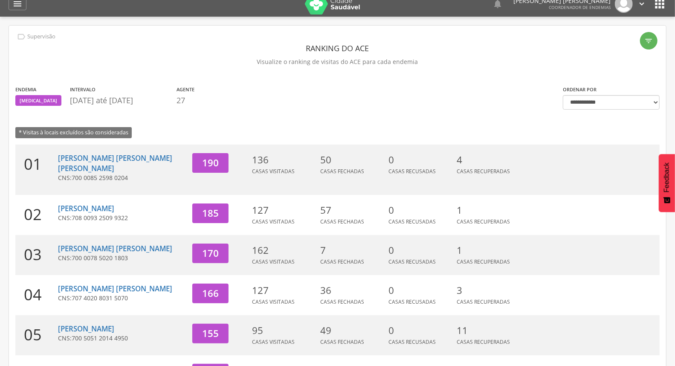
scroll to position [0, 0]
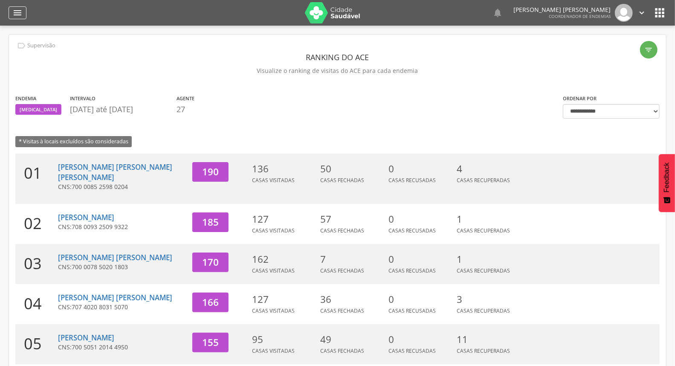
click at [20, 18] on div "" at bounding box center [18, 12] width 18 height 13
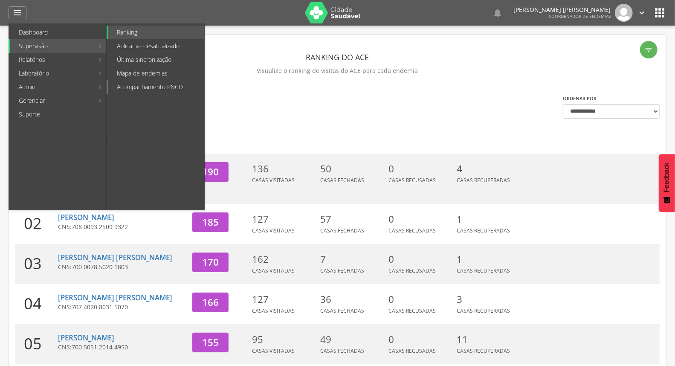
click at [179, 88] on link "Acompanhamento PNCD" at bounding box center [156, 87] width 96 height 14
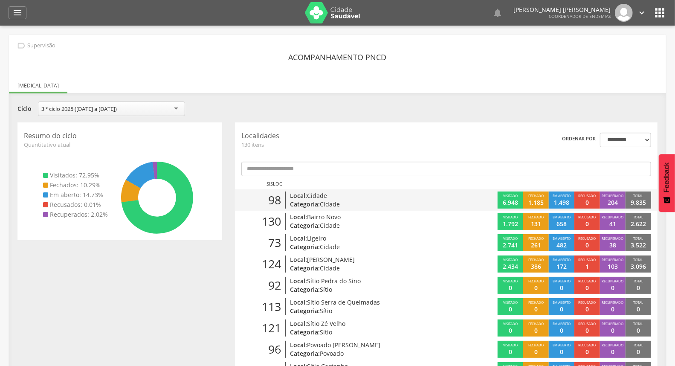
click at [427, 202] on p "Categoria: Cidade" at bounding box center [359, 204] width 138 height 9
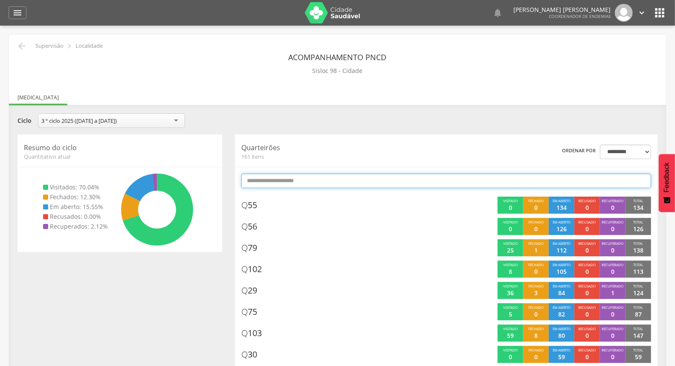
click at [436, 178] on input "text" at bounding box center [446, 180] width 410 height 14
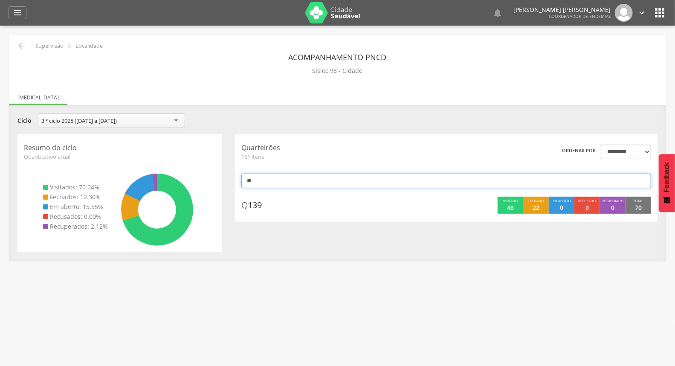
type input "*"
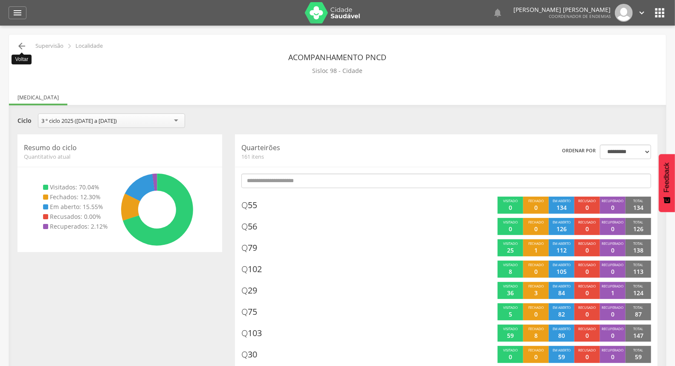
click at [23, 49] on icon "" at bounding box center [22, 46] width 10 height 10
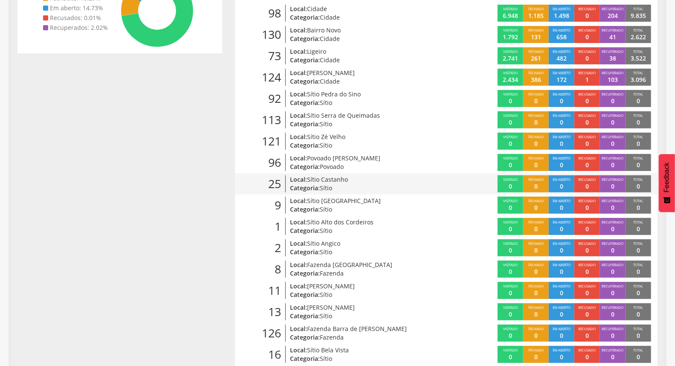
scroll to position [189, 0]
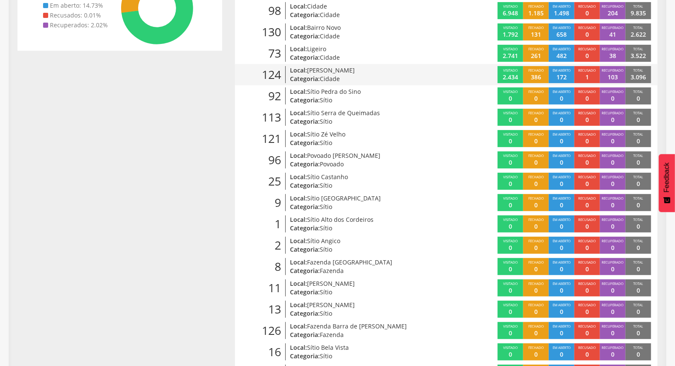
click at [393, 80] on p "Categoria: Cidade" at bounding box center [359, 79] width 138 height 9
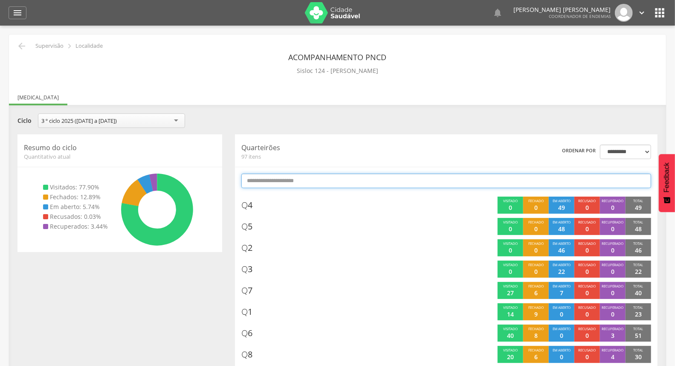
click at [372, 182] on input "text" at bounding box center [446, 180] width 410 height 14
type input "*"
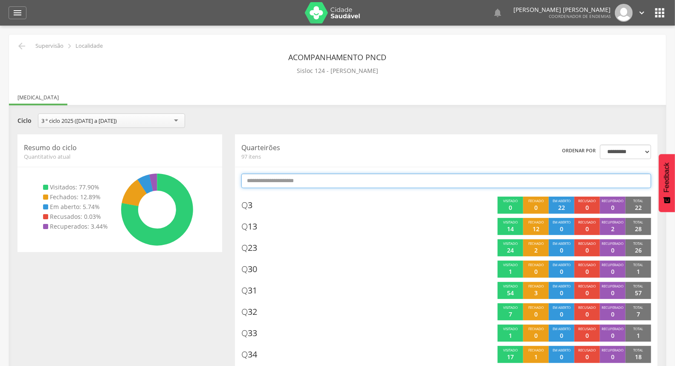
type input "*"
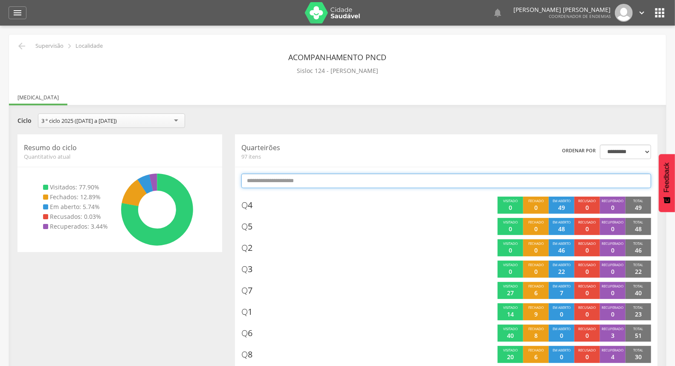
type input "*"
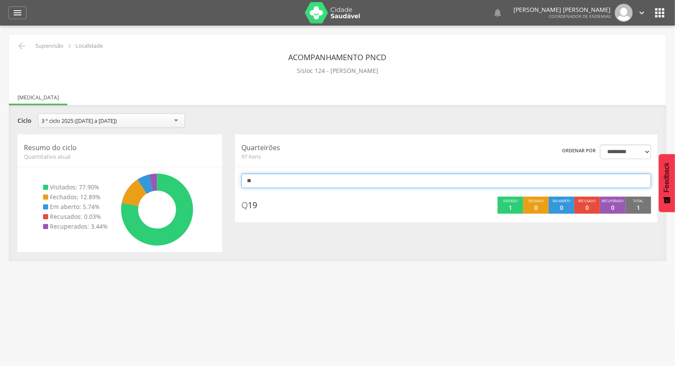
type input "*"
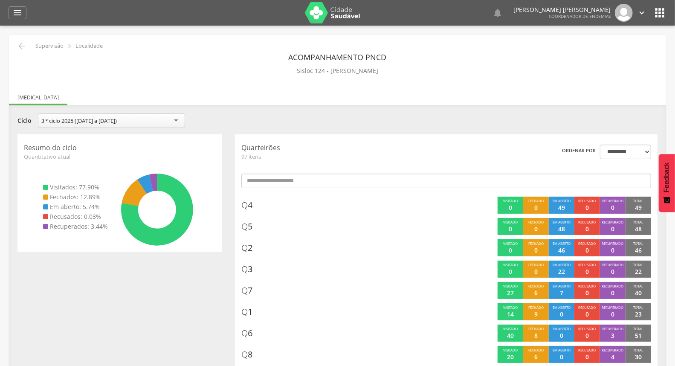
click at [23, 45] on icon "" at bounding box center [22, 46] width 10 height 10
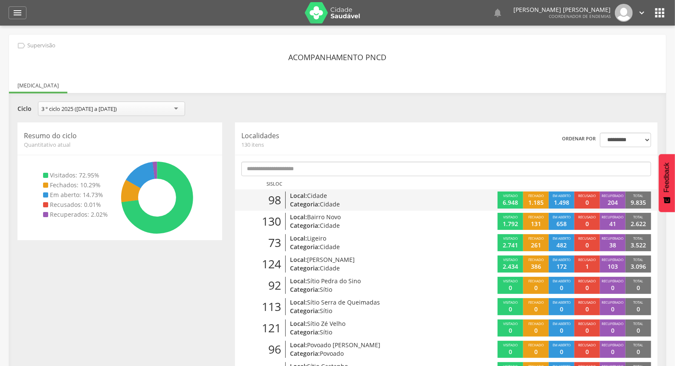
click at [388, 203] on p "Categoria: Cidade" at bounding box center [359, 204] width 138 height 9
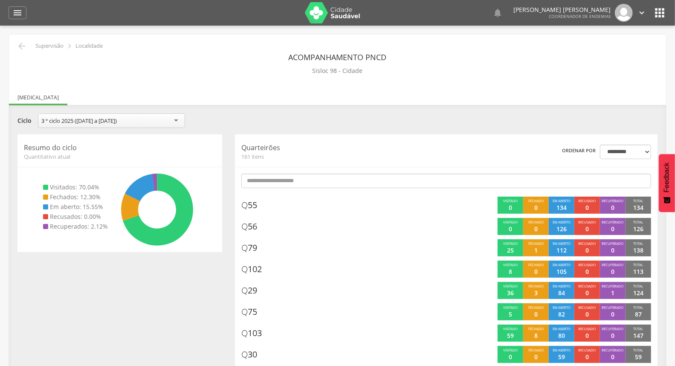
scroll to position [47, 0]
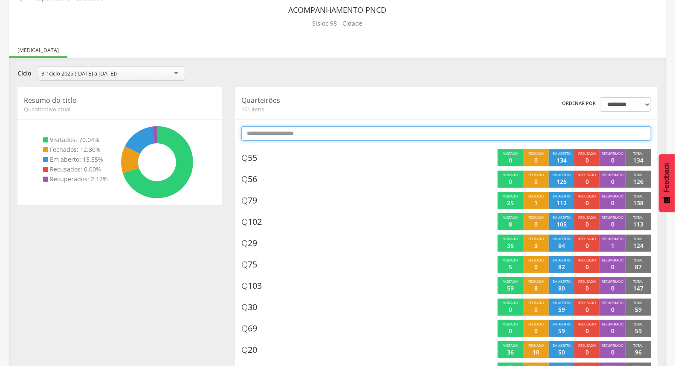
click at [435, 133] on input "text" at bounding box center [446, 133] width 410 height 14
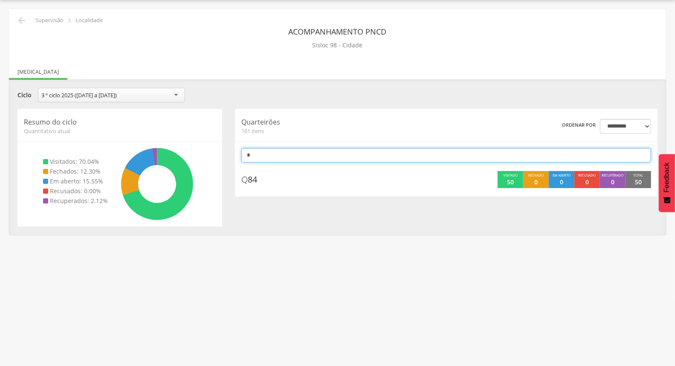
click at [381, 159] on input "*" at bounding box center [446, 155] width 410 height 14
type input "*"
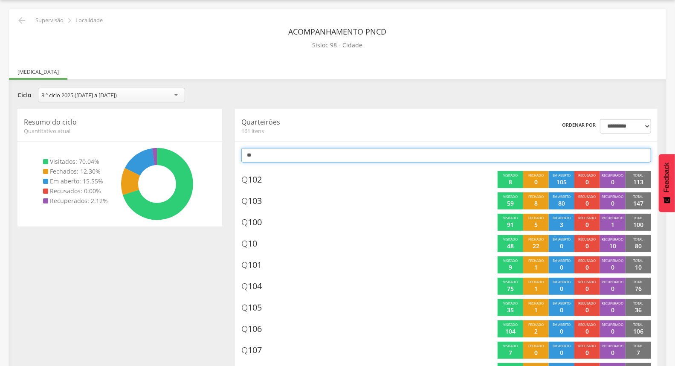
scroll to position [47, 0]
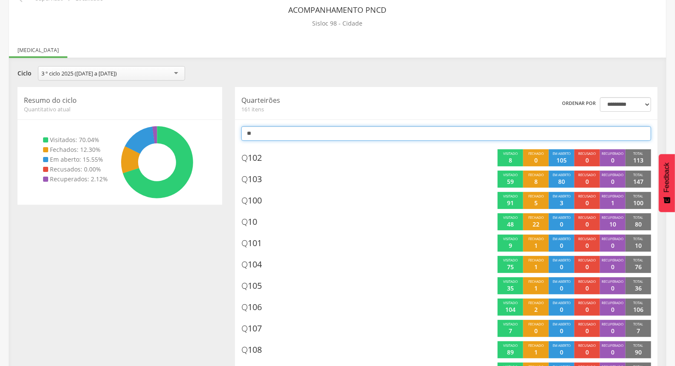
type input "*"
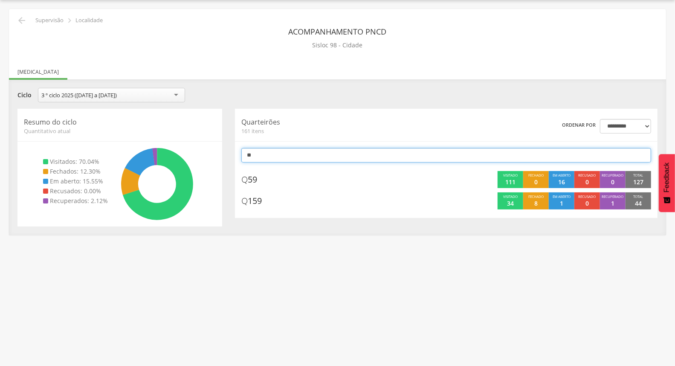
scroll to position [26, 0]
type input "*"
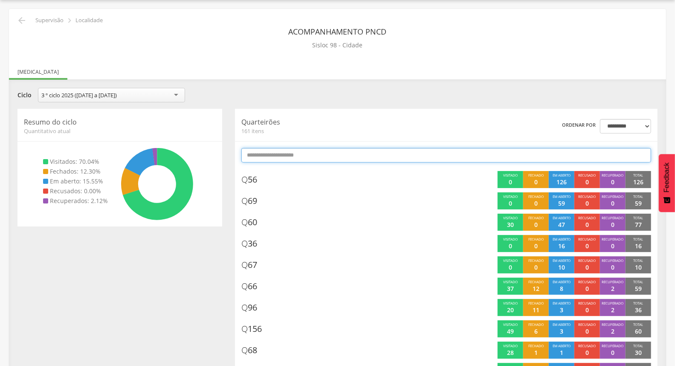
scroll to position [47, 0]
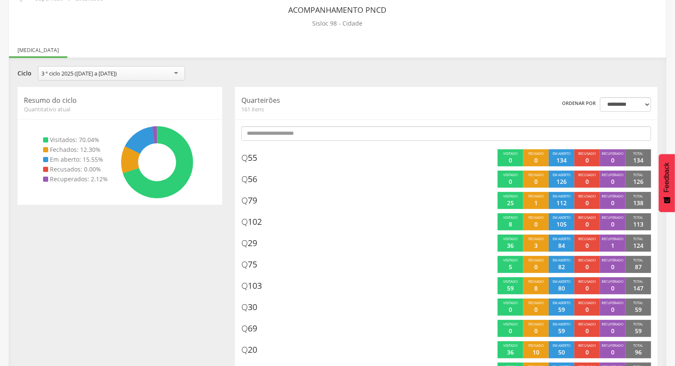
click at [475, 46] on ul "[MEDICAL_DATA]" at bounding box center [337, 49] width 657 height 7
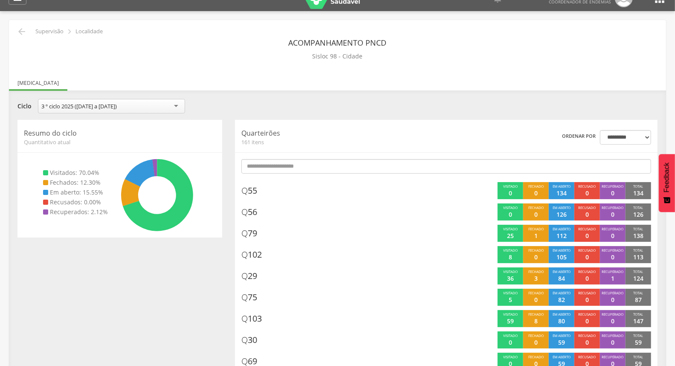
scroll to position [0, 0]
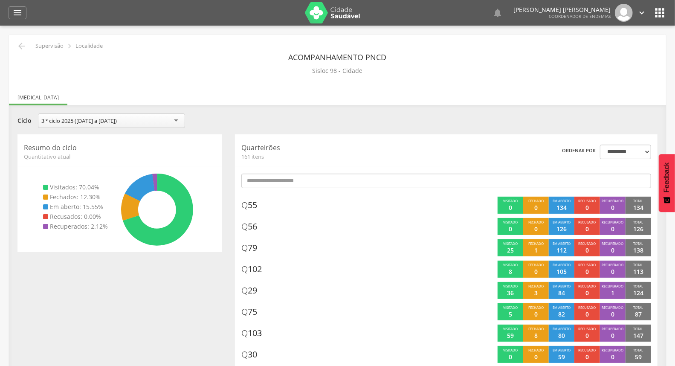
click at [641, 12] on icon "" at bounding box center [641, 12] width 9 height 9
click at [615, 50] on link "Sair" at bounding box center [611, 49] width 67 height 11
